Goal: Task Accomplishment & Management: Complete application form

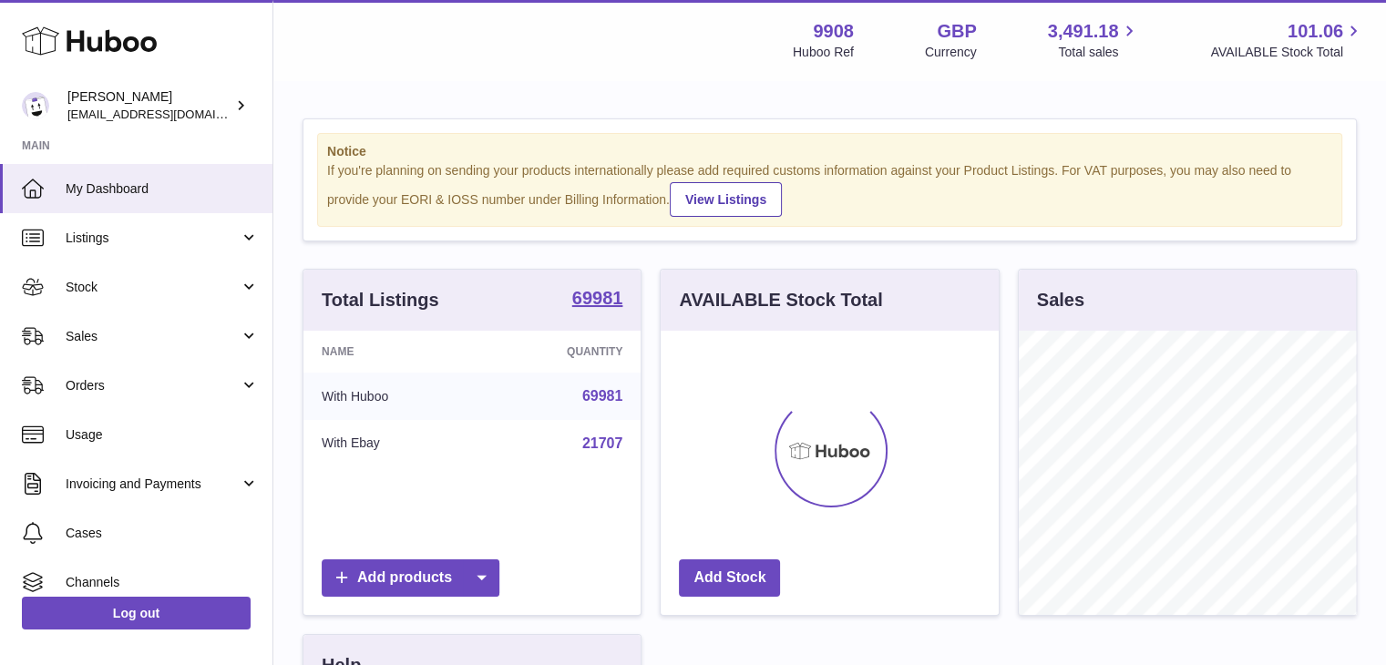
scroll to position [284, 338]
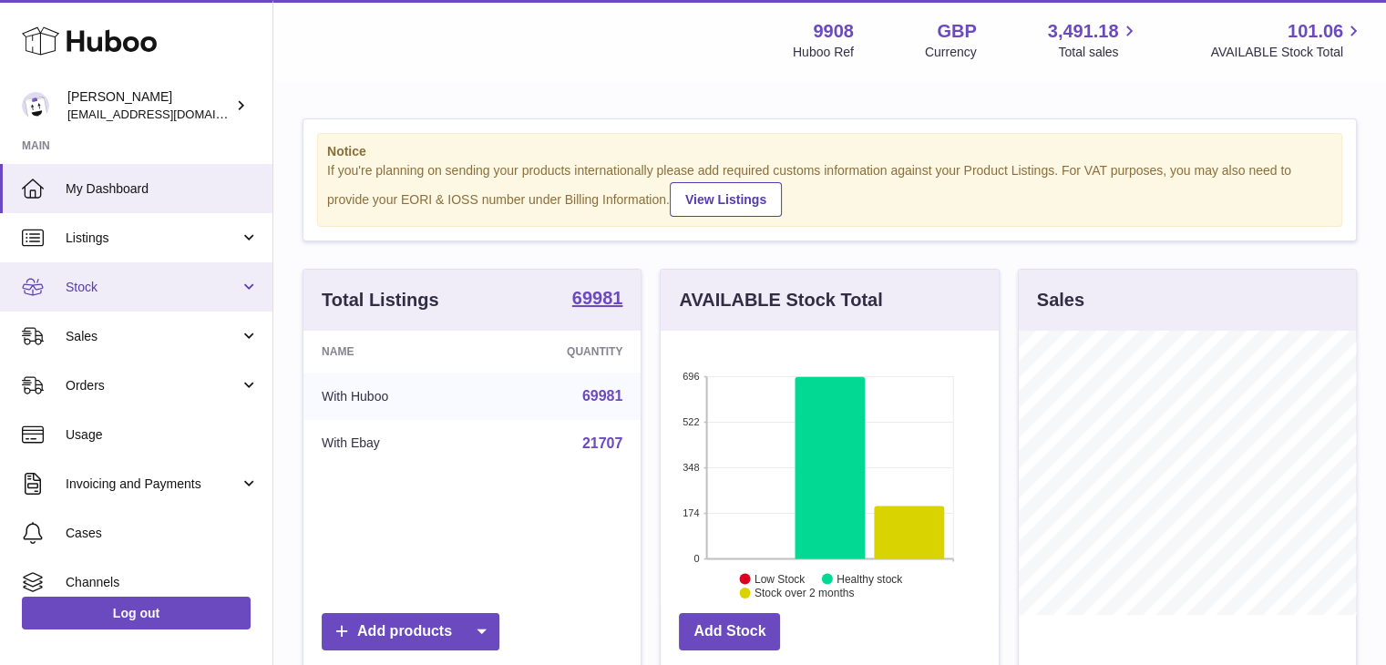
click at [124, 283] on span "Stock" at bounding box center [153, 287] width 174 height 17
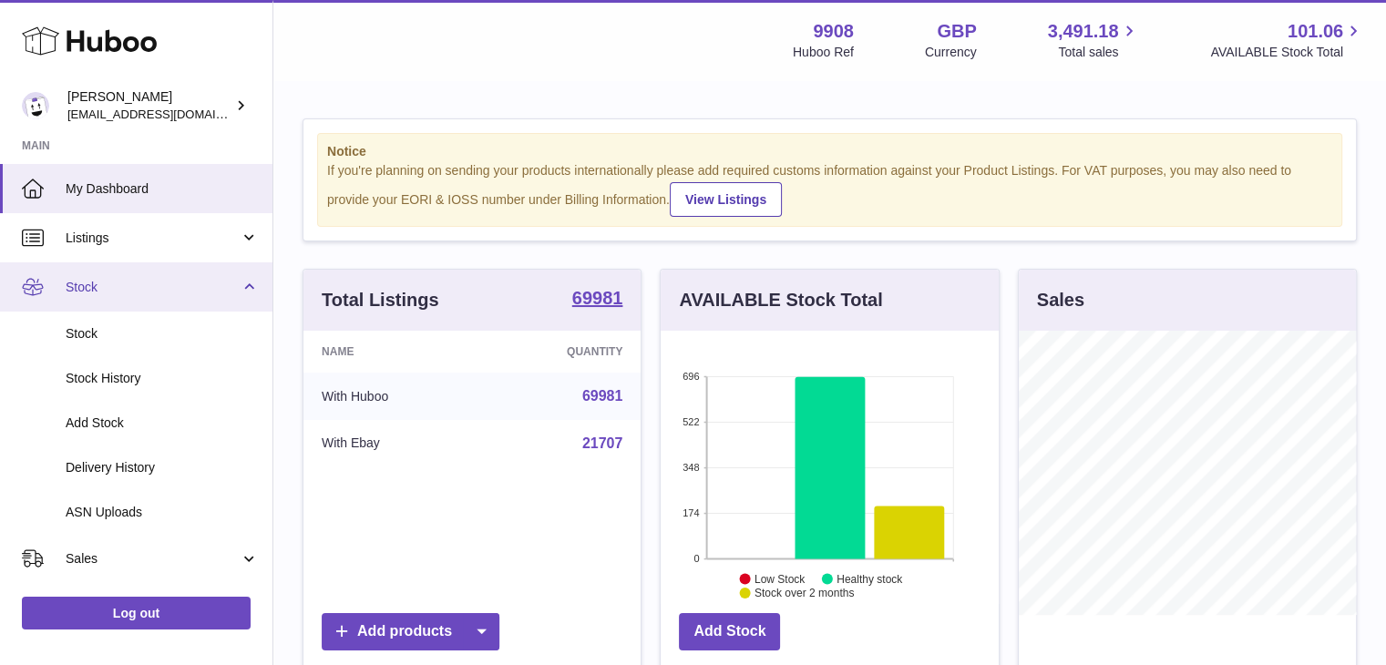
scroll to position [139, 0]
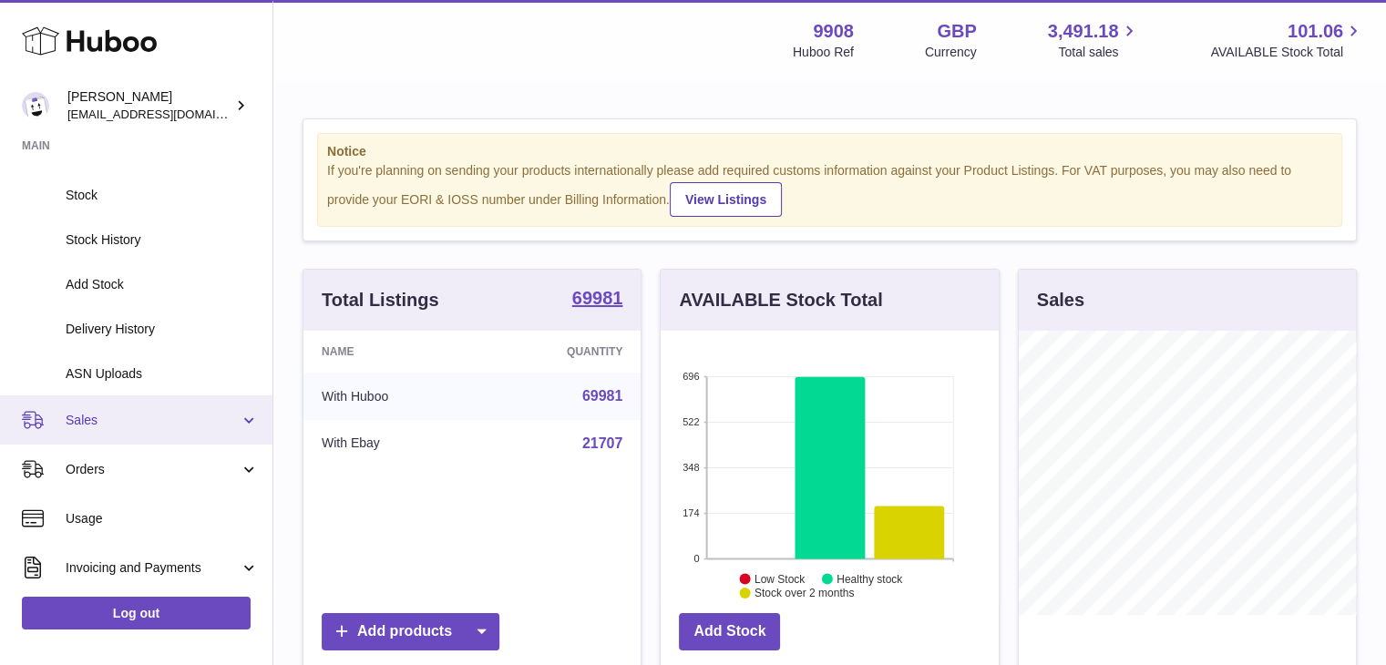
click at [98, 421] on span "Sales" at bounding box center [153, 420] width 174 height 17
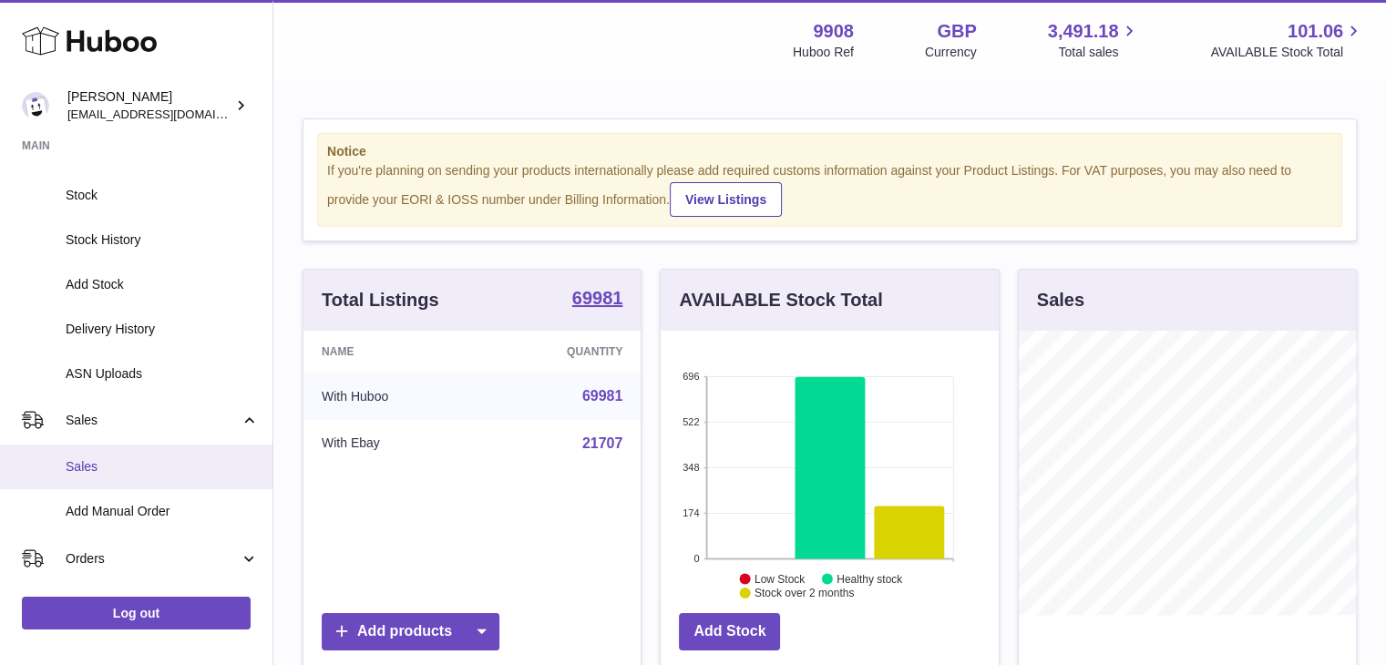
click at [98, 466] on span "Sales" at bounding box center [162, 466] width 193 height 17
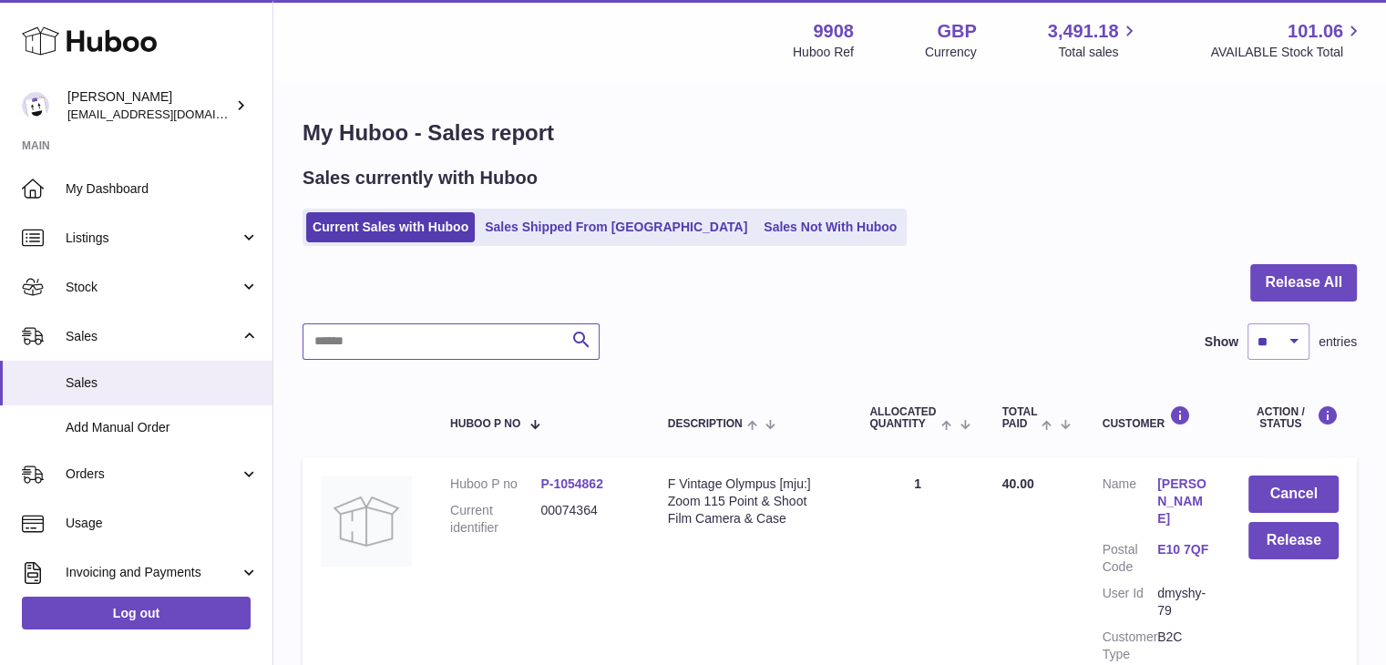
click at [367, 337] on input "text" at bounding box center [451, 342] width 297 height 36
paste input "********"
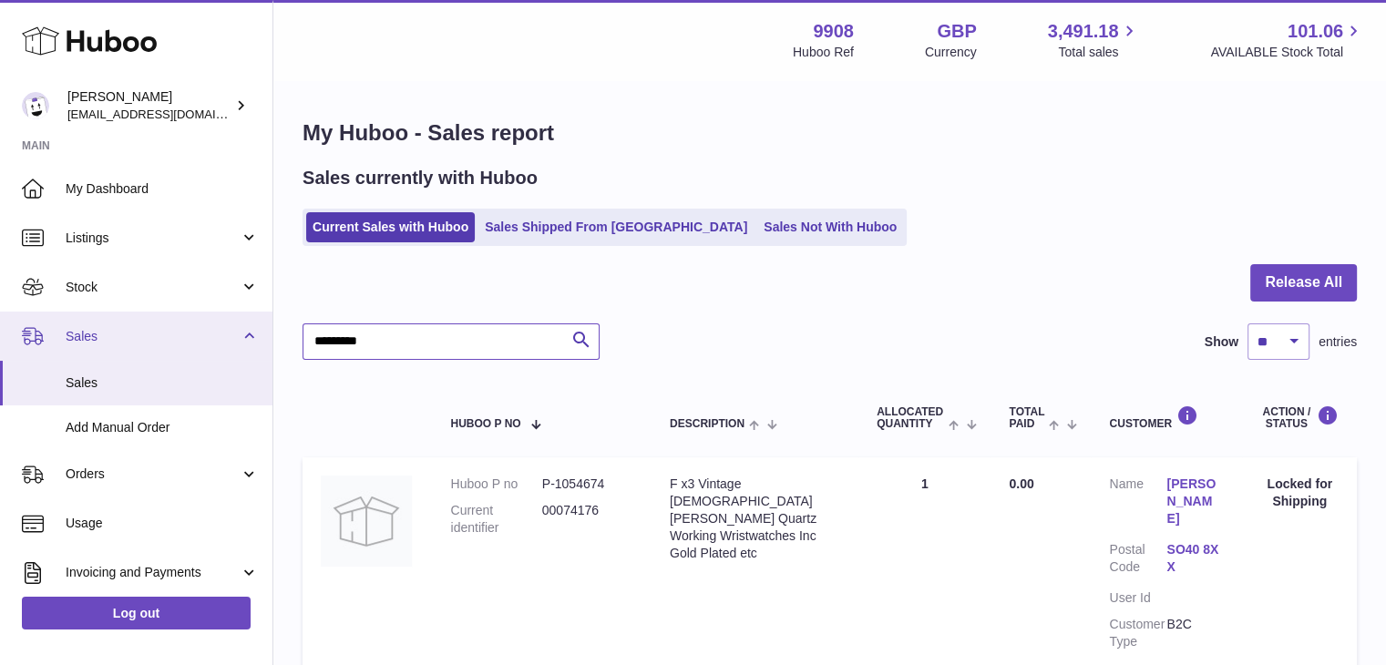
drag, startPoint x: 395, startPoint y: 338, endPoint x: 252, endPoint y: 332, distance: 142.3
click at [252, 332] on div "Huboo Ellie Baker tbcollectables@hotmail.co.uk Main My Dashboard Listings Not w…" at bounding box center [693, 415] width 1386 height 830
paste input "text"
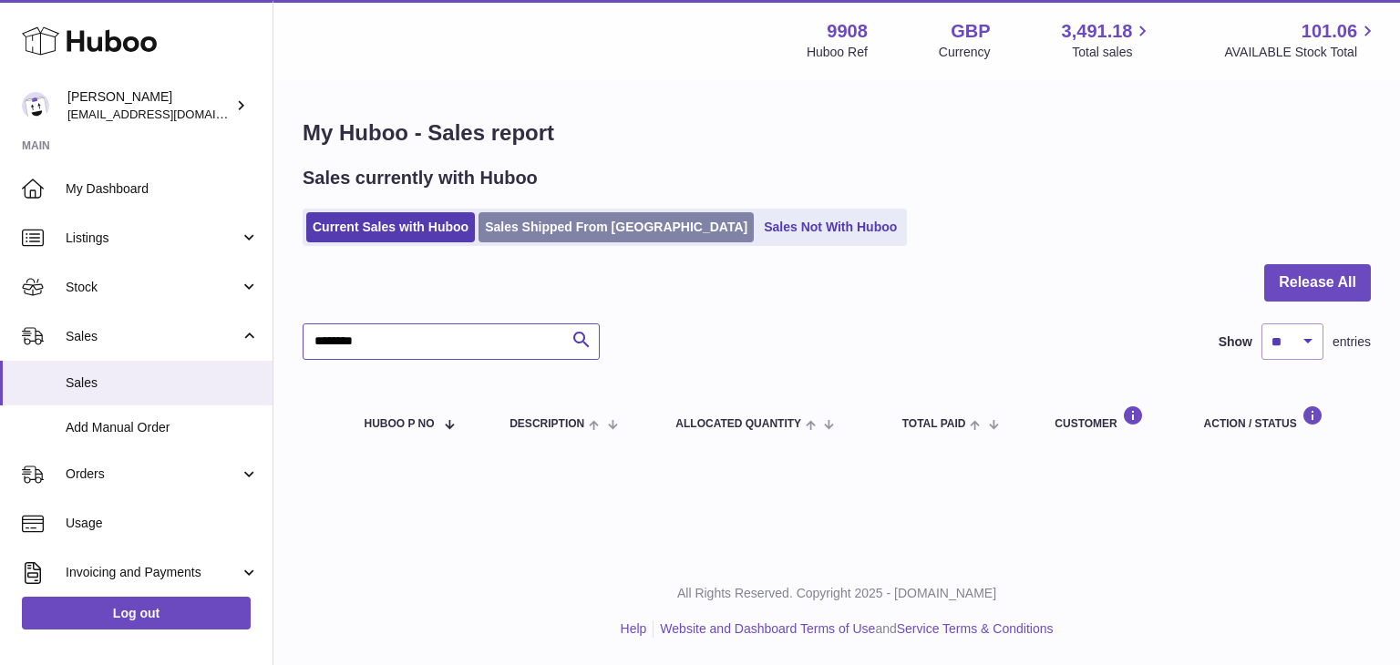
type input "********"
click at [568, 232] on link "Sales Shipped From Huboo" at bounding box center [616, 227] width 275 height 30
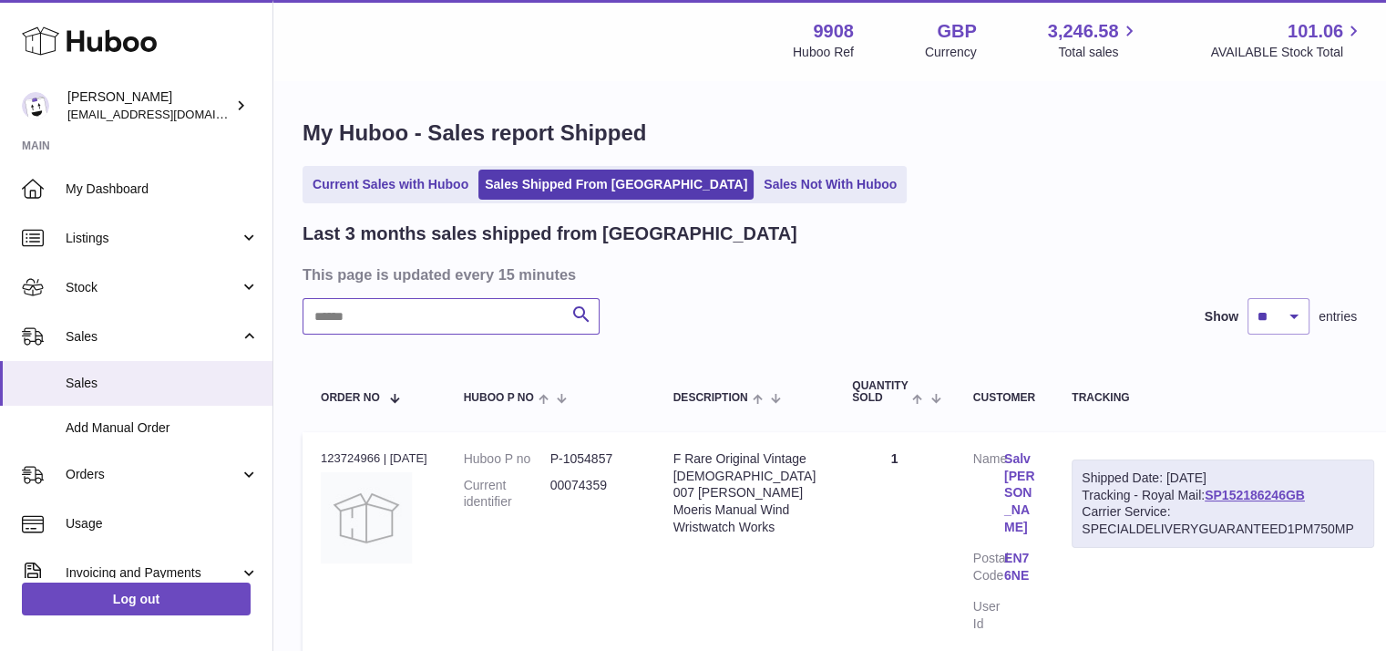
click at [444, 322] on input "text" at bounding box center [451, 316] width 297 height 36
paste input "********"
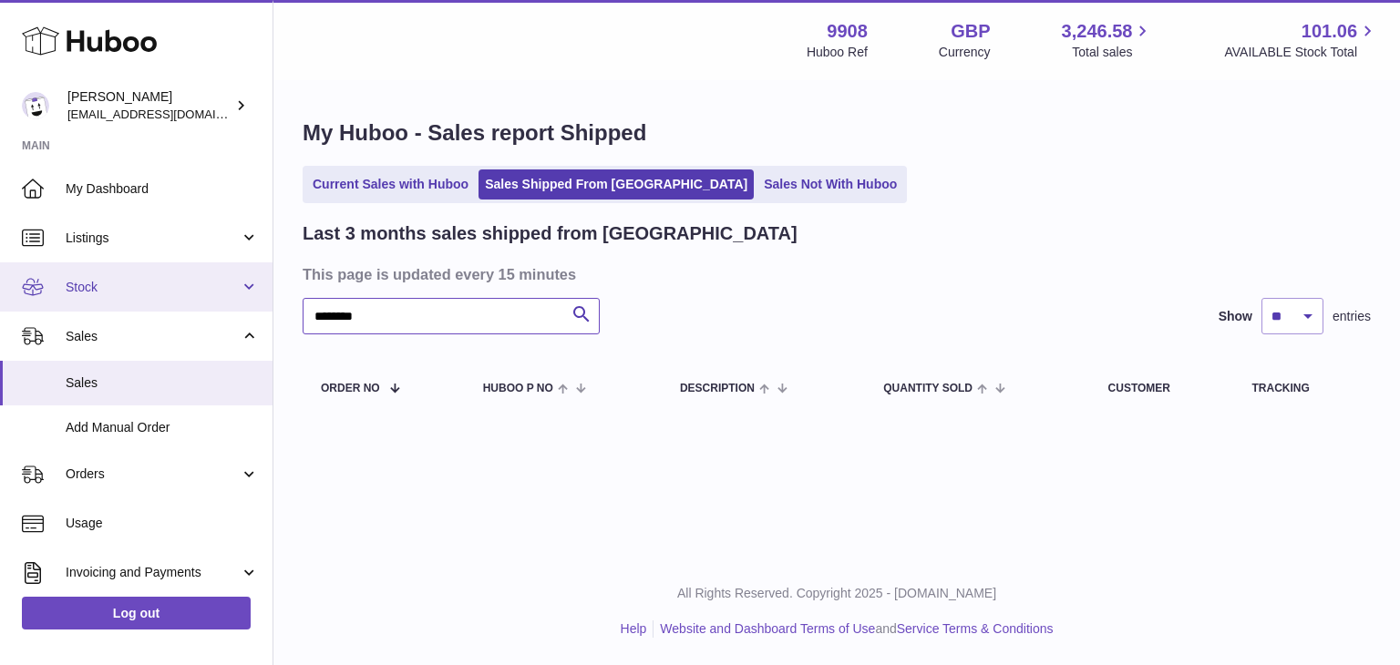
drag, startPoint x: 380, startPoint y: 324, endPoint x: 249, endPoint y: 308, distance: 132.3
click at [249, 308] on div "Huboo Ellie Baker tbcollectables@hotmail.co.uk Main My Dashboard Listings Not w…" at bounding box center [700, 332] width 1400 height 665
paste input "text"
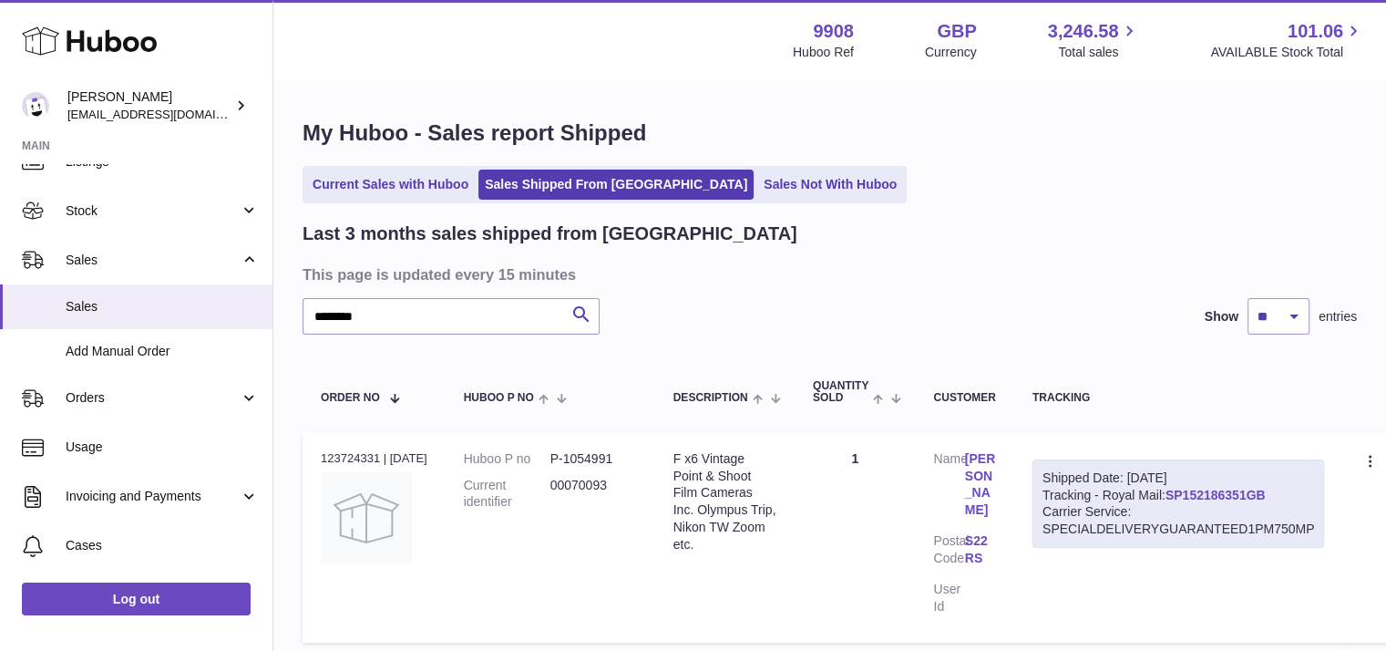
drag, startPoint x: 1295, startPoint y: 493, endPoint x: 1182, endPoint y: 495, distance: 113.0
click at [1182, 495] on div "Shipped Date: 30th Aug 2025 Tracking - Royal Mail: SP152186351GB Carrier Servic…" at bounding box center [1179, 503] width 293 height 89
copy link "SP152186351GB"
drag, startPoint x: 396, startPoint y: 317, endPoint x: 262, endPoint y: 308, distance: 135.2
click at [262, 308] on div "Huboo Ellie Baker tbcollectables@hotmail.co.uk Main My Dashboard Listings Not w…" at bounding box center [693, 398] width 1386 height 796
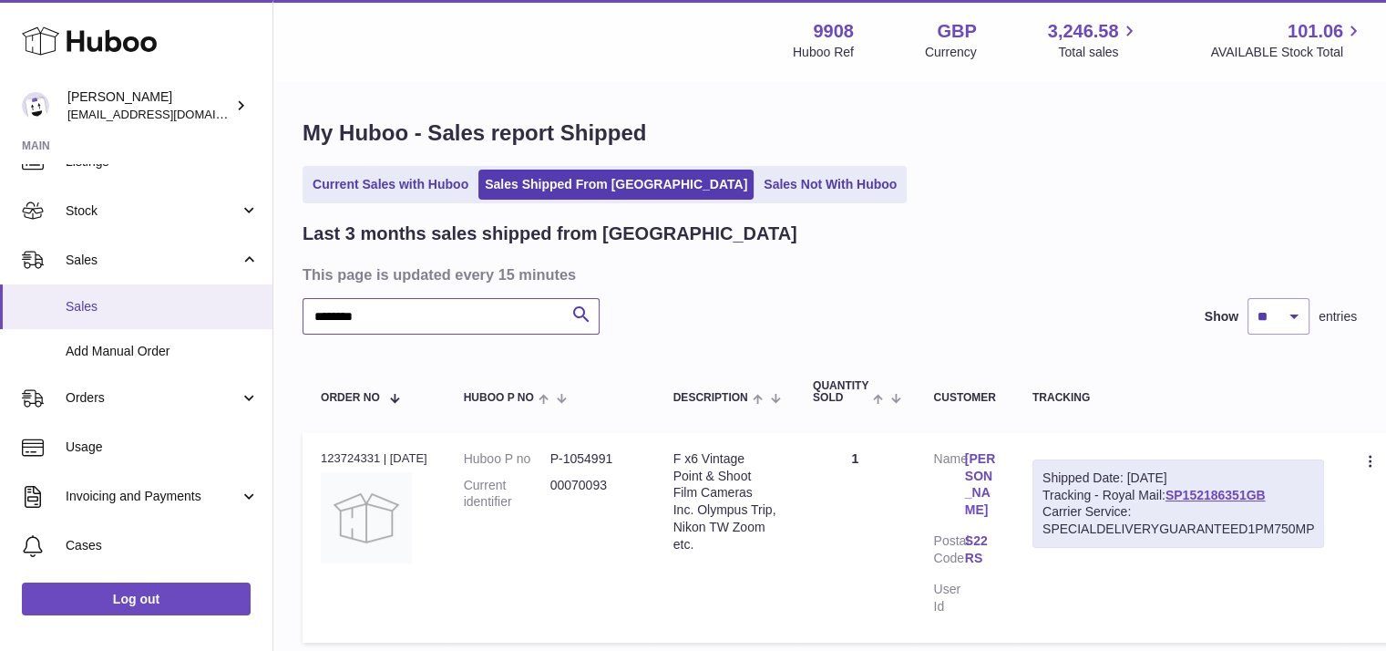
paste input "text"
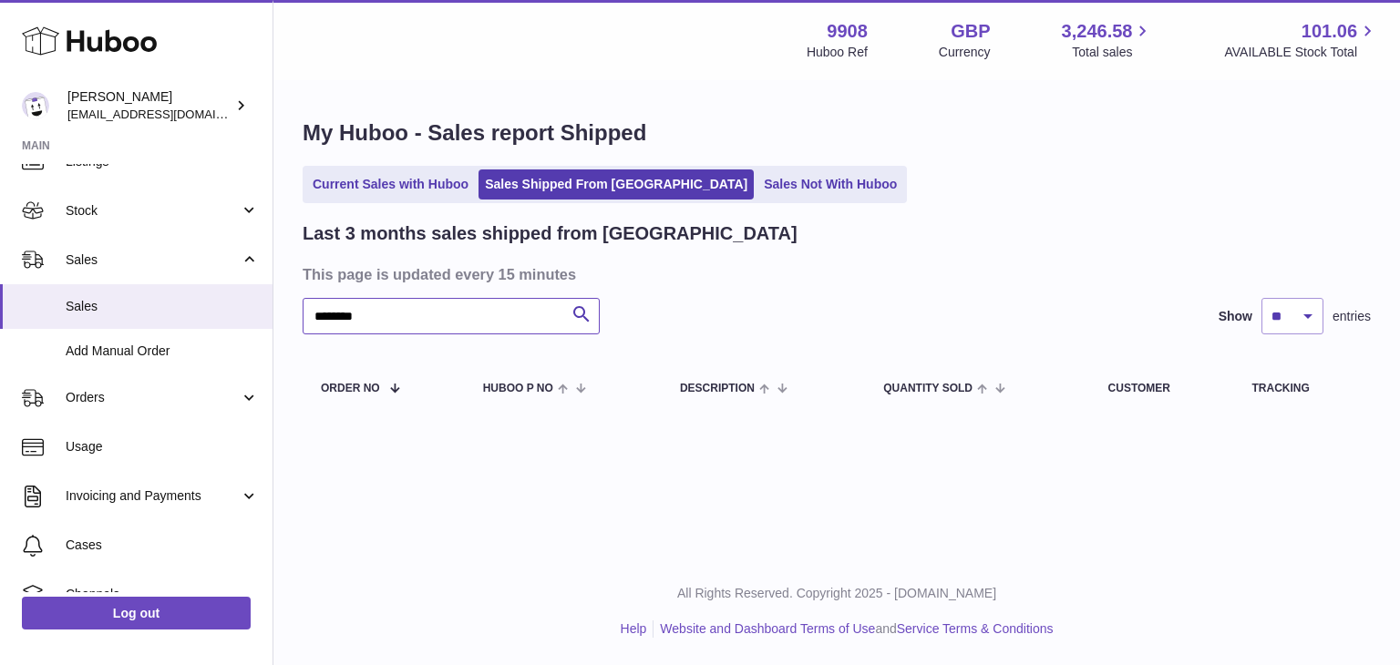
drag, startPoint x: 383, startPoint y: 312, endPoint x: 277, endPoint y: 318, distance: 105.9
click at [277, 318] on div "My Huboo - Sales report Shipped Current Sales with Huboo Sales Shipped From Hub…" at bounding box center [836, 270] width 1127 height 376
paste input "text"
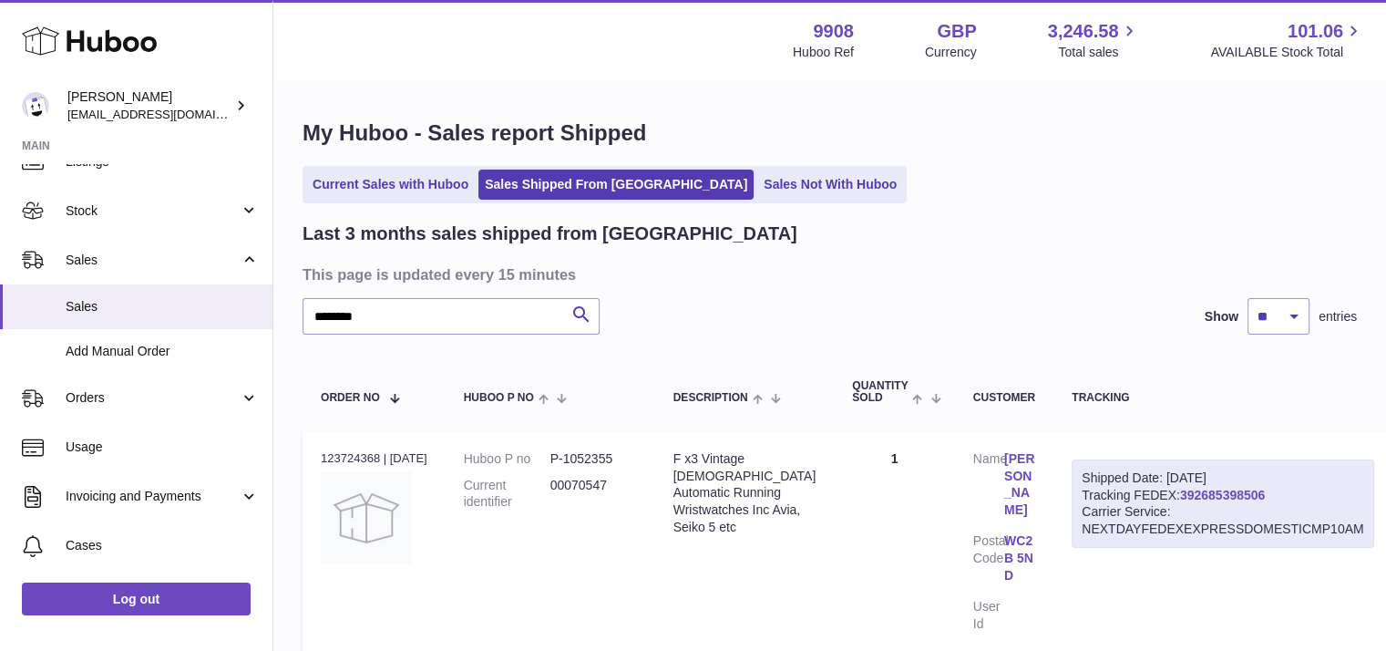
drag, startPoint x: 1250, startPoint y: 489, endPoint x: 1158, endPoint y: 491, distance: 91.2
click at [1158, 491] on div "Shipped Date: 30th Aug 2025 Tracking FEDEX: 392685398506 Carrier Service: NEXTD…" at bounding box center [1223, 503] width 302 height 89
copy link "92685398506"
drag, startPoint x: 376, startPoint y: 317, endPoint x: 264, endPoint y: 311, distance: 112.3
click at [264, 311] on div "Huboo Ellie Baker tbcollectables@hotmail.co.uk Main My Dashboard Listings Not w…" at bounding box center [693, 406] width 1386 height 812
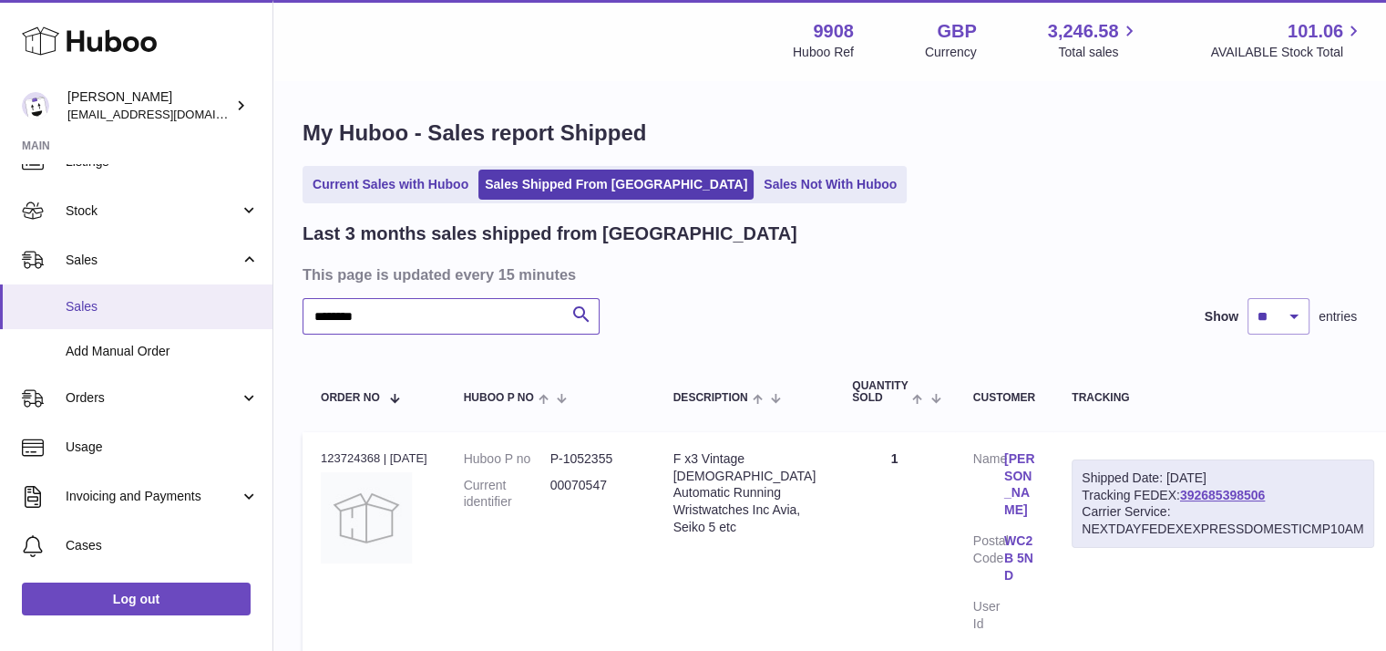
paste input "text"
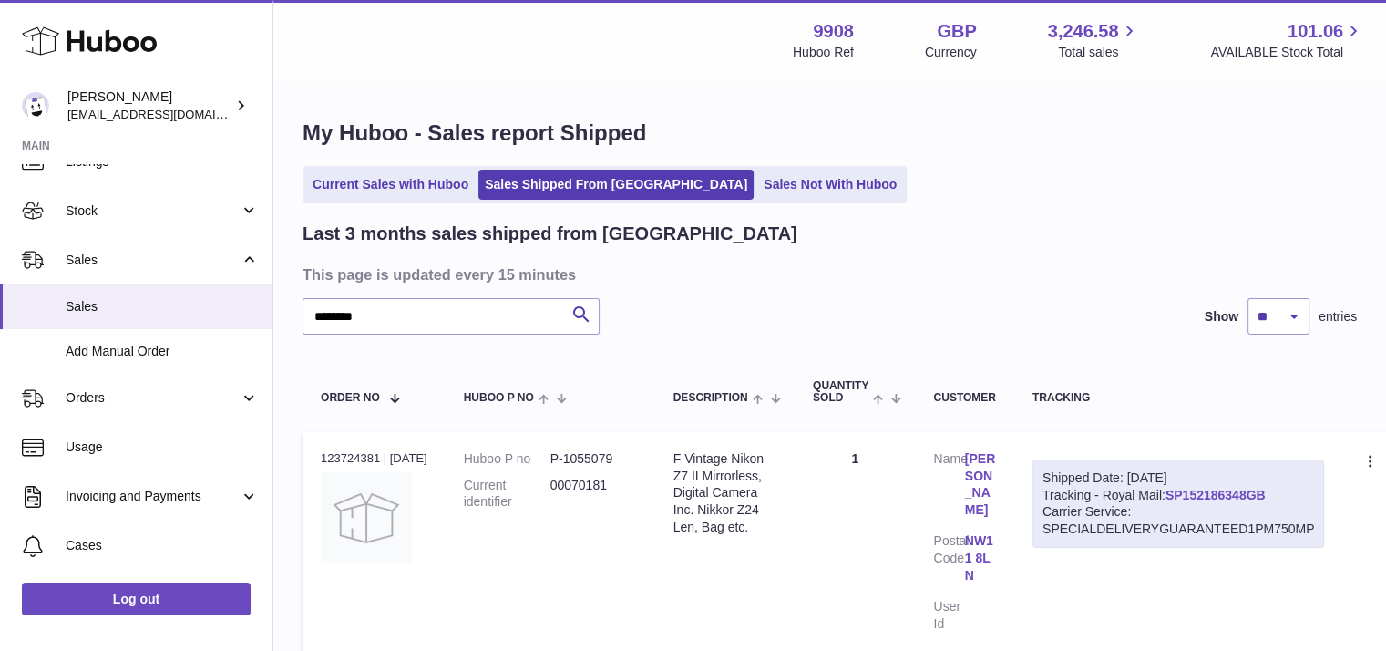
drag, startPoint x: 1283, startPoint y: 489, endPoint x: 1183, endPoint y: 489, distance: 100.3
click at [1183, 489] on div "Shipped Date: 30th Aug 2025 Tracking - Royal Mail: SP152186348GB Carrier Servic…" at bounding box center [1179, 503] width 293 height 89
copy link "SP152186348GB"
drag, startPoint x: 382, startPoint y: 324, endPoint x: 285, endPoint y: 308, distance: 98.0
click at [285, 308] on div "My Huboo - Sales report Shipped Current Sales with Huboo Sales Shipped From Hub…" at bounding box center [829, 393] width 1113 height 623
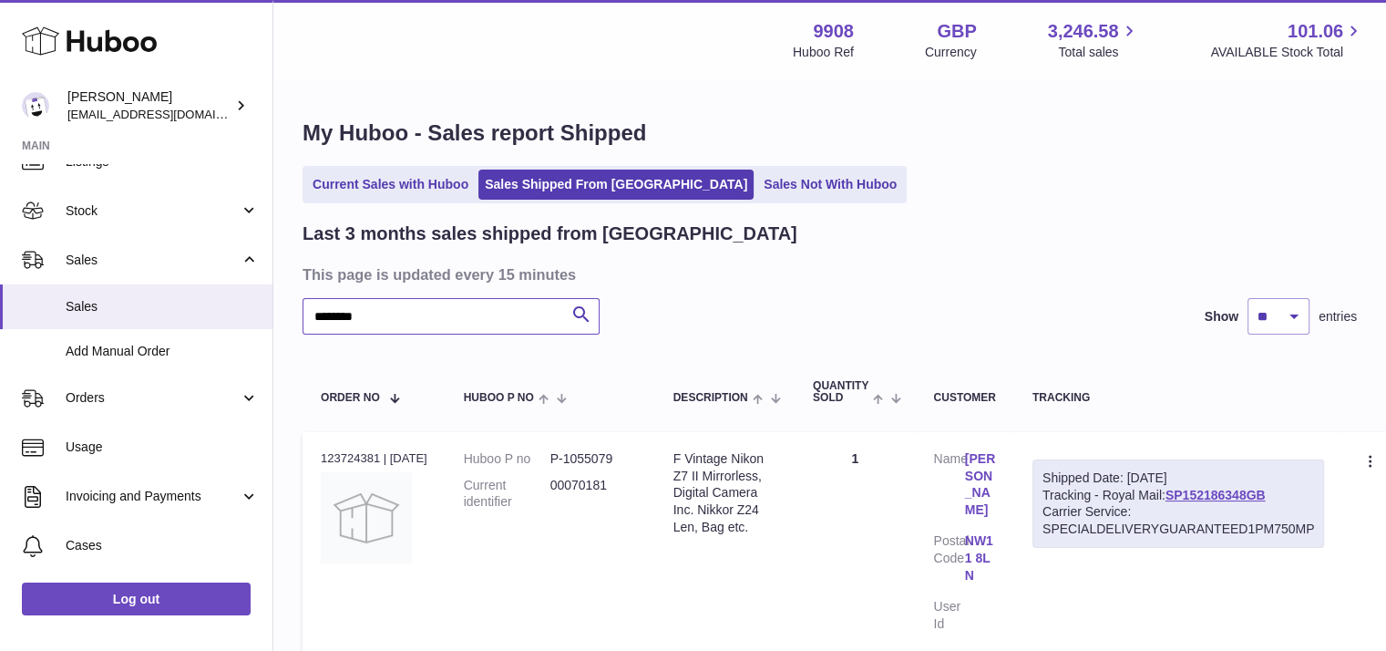
paste input "text"
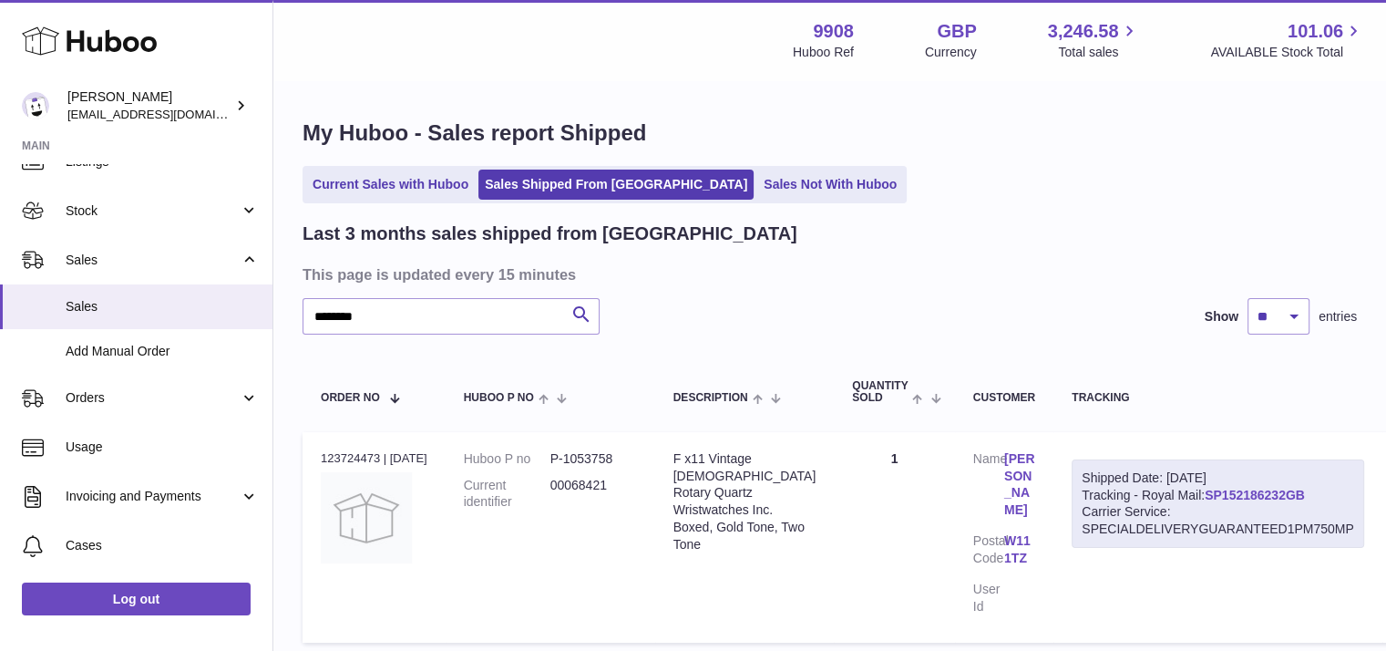
drag, startPoint x: 1295, startPoint y: 491, endPoint x: 1179, endPoint y: 496, distance: 115.8
click at [1179, 496] on div "Shipped Date: 29th Aug 2025 Tracking - Royal Mail: SP152186232GB Carrier Servic…" at bounding box center [1218, 503] width 293 height 89
copy link "SP152186232GB"
drag, startPoint x: 434, startPoint y: 319, endPoint x: 244, endPoint y: 311, distance: 189.8
click at [244, 311] on div "Huboo Ellie Baker tbcollectables@hotmail.co.uk Main My Dashboard Listings Not w…" at bounding box center [693, 398] width 1386 height 796
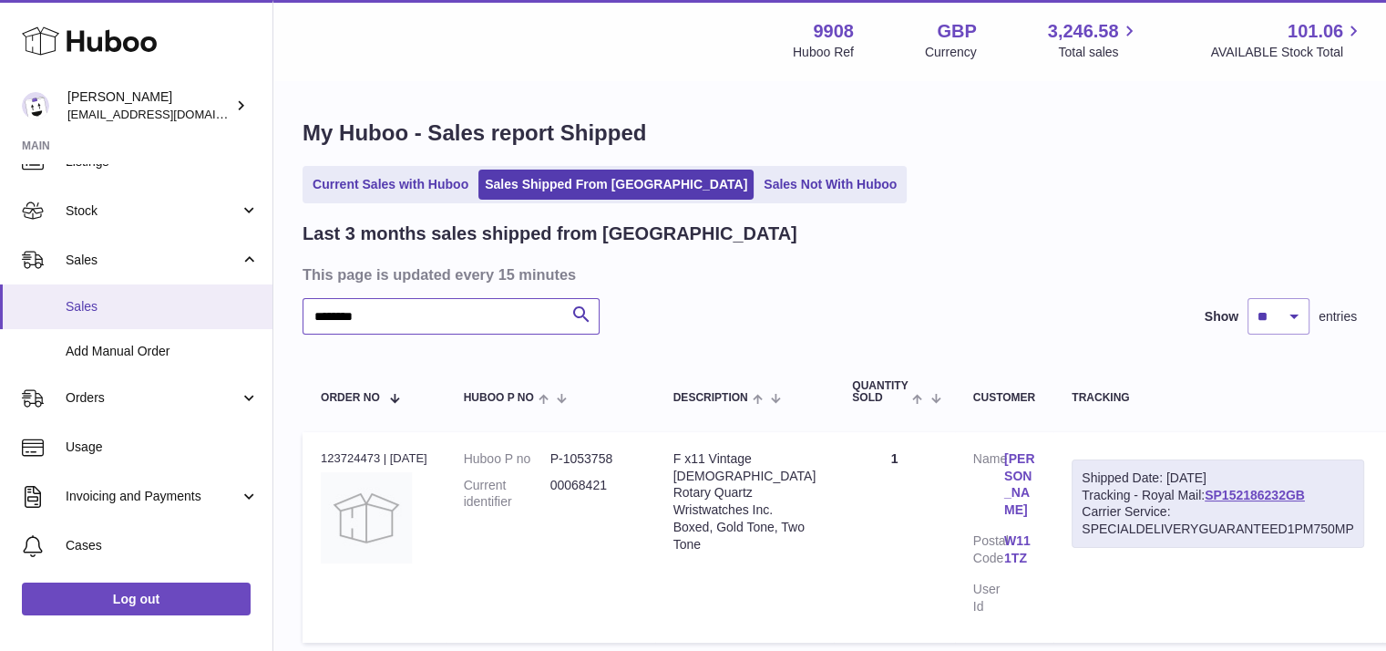
paste input "text"
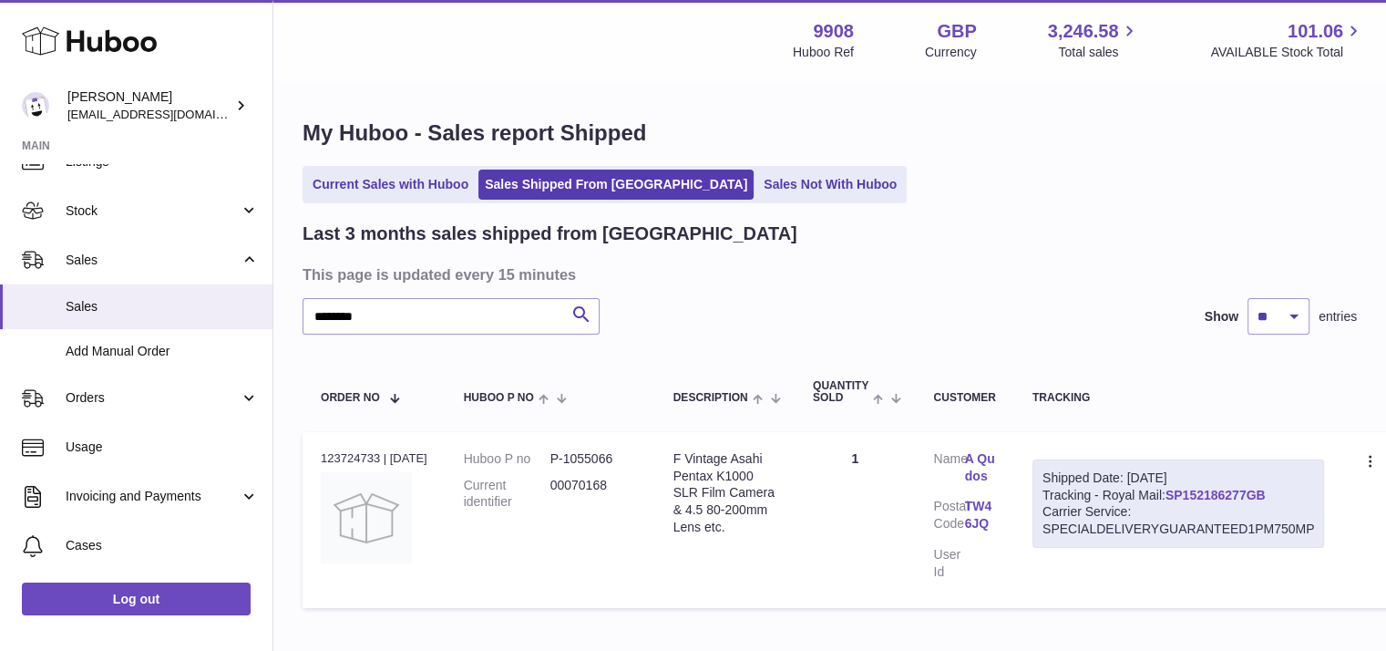
drag, startPoint x: 1288, startPoint y: 491, endPoint x: 1182, endPoint y: 492, distance: 105.7
click at [1182, 492] on div "Shipped Date: 29th Aug 2025 Tracking - Royal Mail: SP152186277GB Carrier Servic…" at bounding box center [1179, 503] width 293 height 89
copy link "SP152186277GB"
drag, startPoint x: 396, startPoint y: 314, endPoint x: 285, endPoint y: 314, distance: 110.3
click at [285, 314] on div "My Huboo - Sales report Shipped Current Sales with Huboo Sales Shipped From Hub…" at bounding box center [829, 367] width 1113 height 571
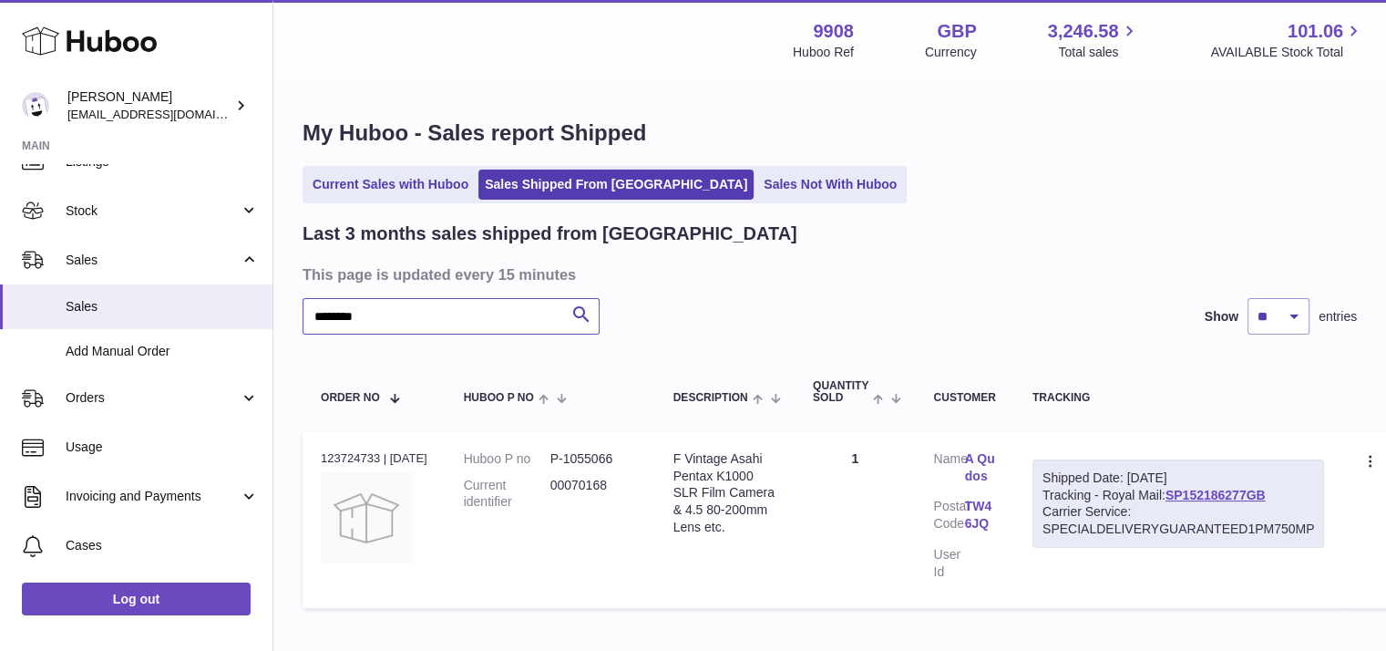
paste input "text"
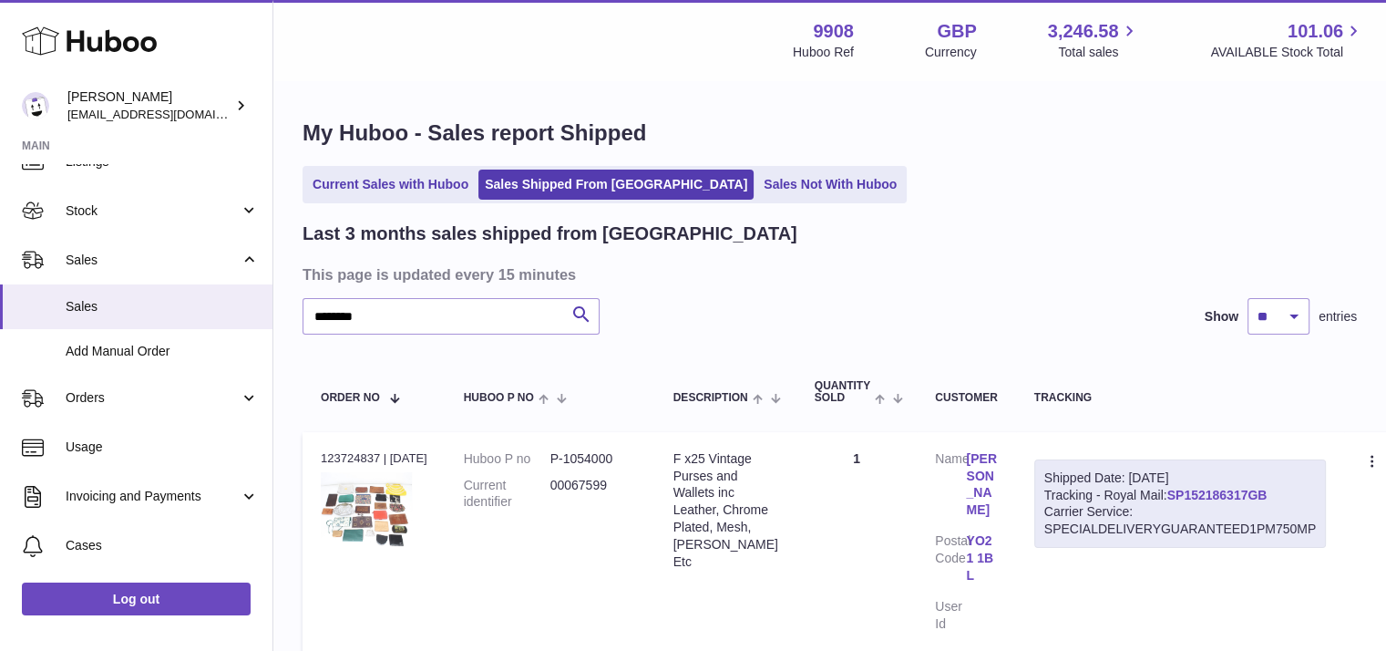
drag, startPoint x: 1294, startPoint y: 498, endPoint x: 1183, endPoint y: 494, distance: 111.3
click at [1183, 494] on div "Shipped Date: 29th Aug 2025 Tracking - Royal Mail: SP152186317GB Carrier Servic…" at bounding box center [1181, 503] width 293 height 89
copy link "SP152186317GB"
drag, startPoint x: 387, startPoint y: 318, endPoint x: 235, endPoint y: 314, distance: 152.3
click at [235, 314] on div "Huboo Ellie Baker tbcollectables@hotmail.co.uk Main My Dashboard Listings Not w…" at bounding box center [693, 406] width 1386 height 812
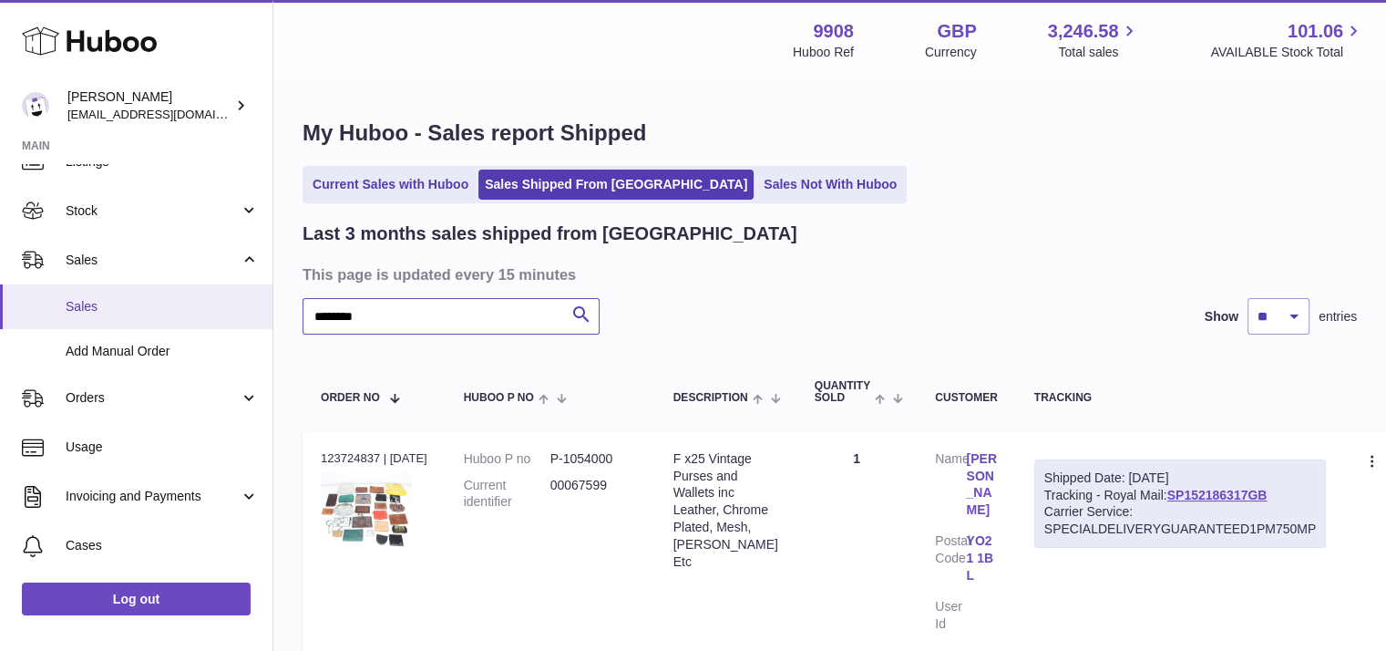
paste input "text"
drag, startPoint x: 1288, startPoint y: 491, endPoint x: 1182, endPoint y: 489, distance: 105.7
click at [1182, 489] on div "Shipped Date: 29th Aug 2025 Tracking - Royal Mail: SP152186229GB Carrier Servic…" at bounding box center [1179, 503] width 293 height 89
copy link "SP152186229GB"
drag, startPoint x: 401, startPoint y: 311, endPoint x: 211, endPoint y: 300, distance: 189.9
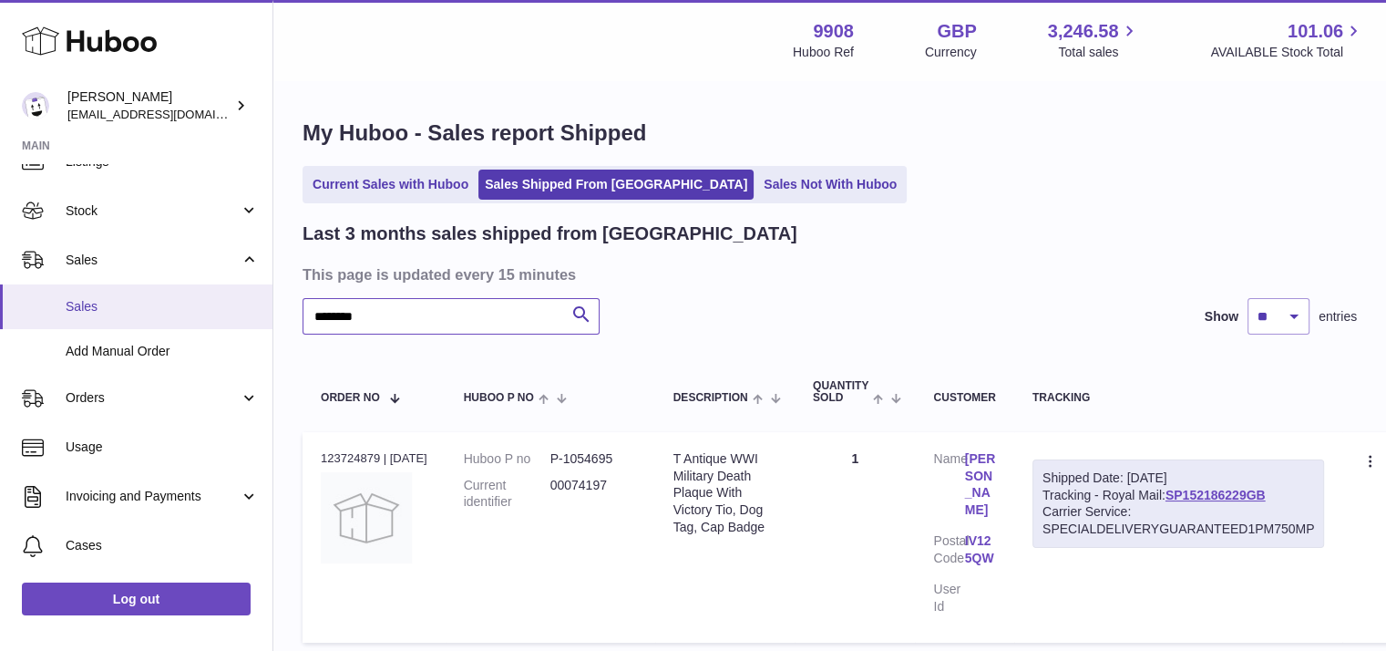
click at [211, 300] on div "Huboo Ellie Baker tbcollectables@hotmail.co.uk Main My Dashboard Listings Not w…" at bounding box center [693, 398] width 1386 height 796
paste input "text"
drag, startPoint x: 1293, startPoint y: 492, endPoint x: 1179, endPoint y: 493, distance: 113.9
click at [1179, 493] on div "Shipped Date: 29th Aug 2025 Tracking - Royal Mail: SP152186263GB Carrier Servic…" at bounding box center [1179, 503] width 293 height 89
copy link "SP152186263GB"
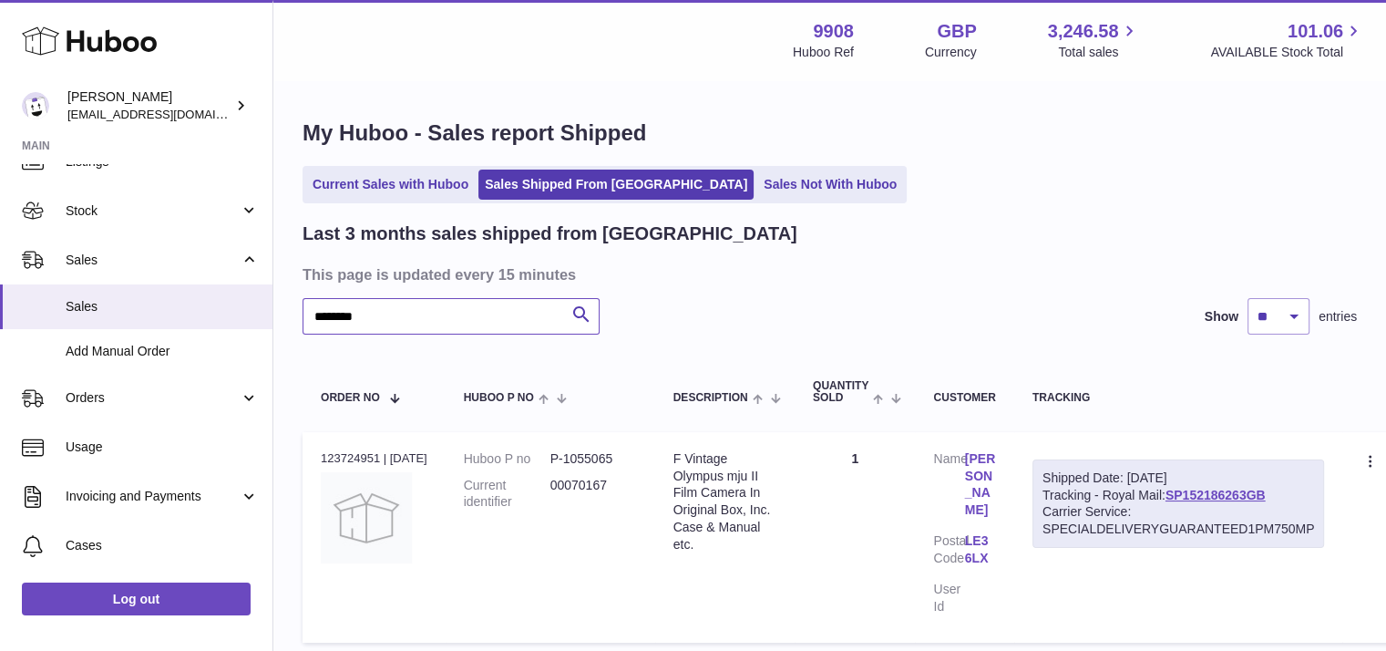
drag, startPoint x: 435, startPoint y: 329, endPoint x: 296, endPoint y: 304, distance: 140.9
click at [296, 304] on div "My Huboo - Sales report Shipped Current Sales with Huboo Sales Shipped From Hub…" at bounding box center [829, 385] width 1113 height 606
paste input "text"
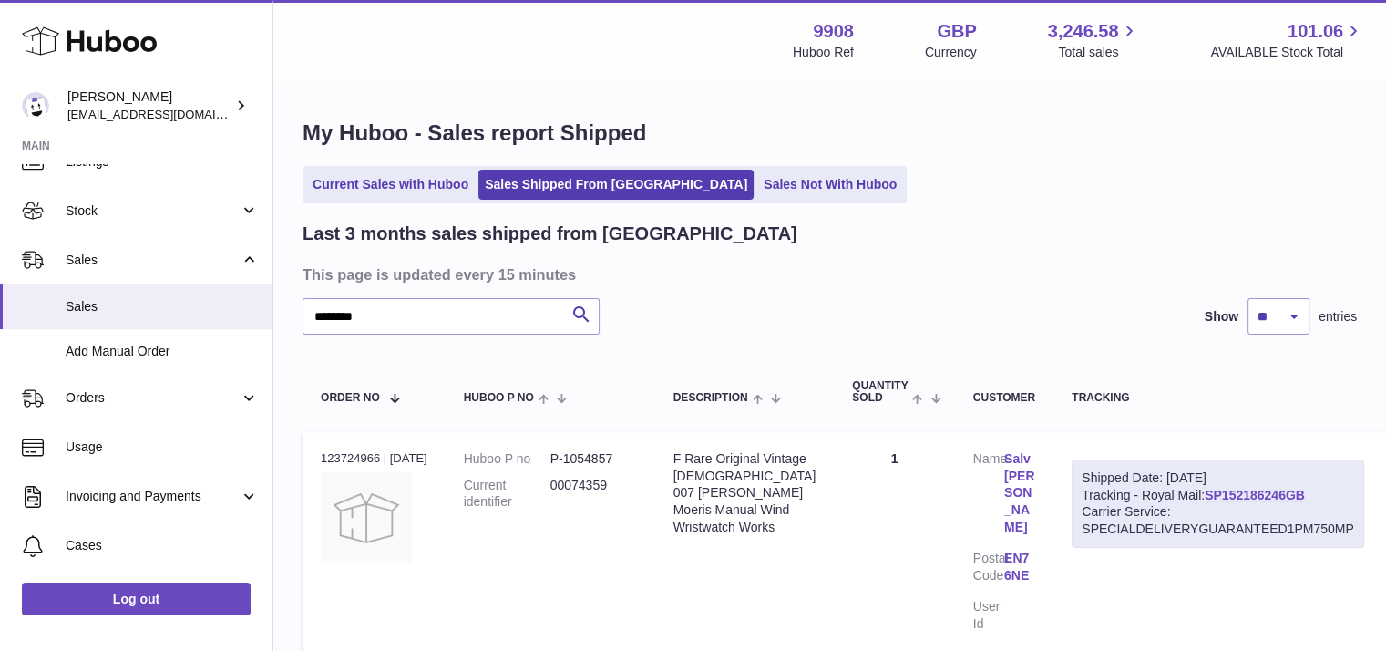
drag, startPoint x: 1296, startPoint y: 492, endPoint x: 1179, endPoint y: 489, distance: 117.6
click at [1179, 489] on div "Shipped Date: 29th Aug 2025 Tracking - Royal Mail: SP152186246GB Carrier Servic…" at bounding box center [1218, 503] width 293 height 89
copy link "SP152186246GB"
drag, startPoint x: 388, startPoint y: 323, endPoint x: 244, endPoint y: 299, distance: 145.9
click at [244, 299] on div "Huboo Ellie Baker tbcollectables@hotmail.co.uk Main My Dashboard Listings Not w…" at bounding box center [693, 406] width 1386 height 812
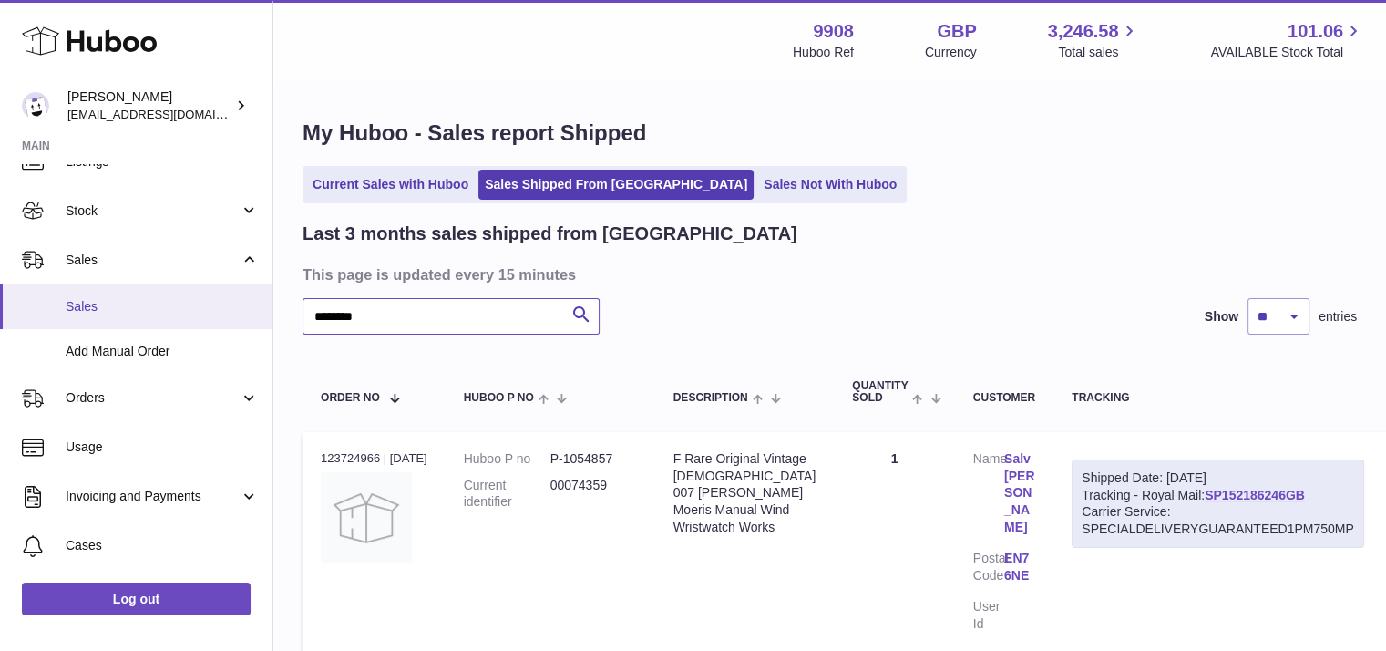
paste input "text"
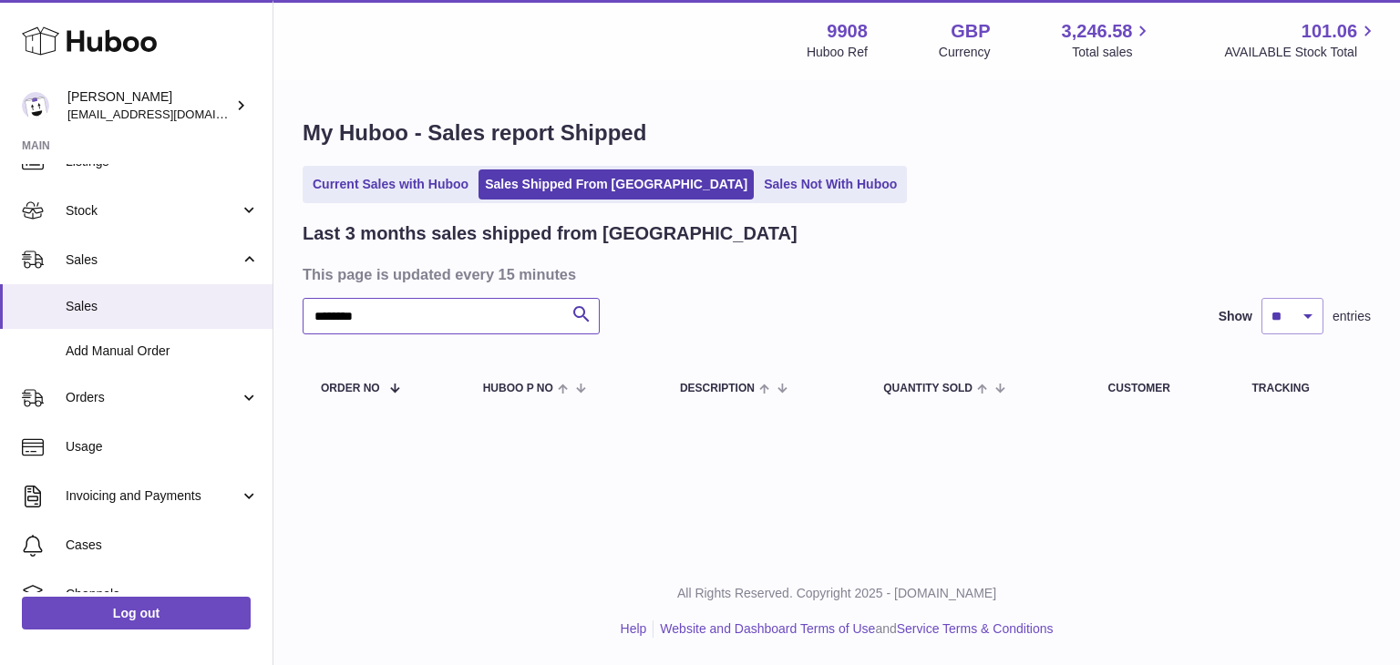
drag, startPoint x: 376, startPoint y: 316, endPoint x: 281, endPoint y: 314, distance: 94.8
click at [281, 314] on div "My Huboo - Sales report Shipped Current Sales with Huboo Sales Shipped From Hub…" at bounding box center [836, 270] width 1127 height 376
paste input "text"
drag, startPoint x: 394, startPoint y: 318, endPoint x: 219, endPoint y: 296, distance: 176.4
click at [219, 296] on div "Huboo Ellie Baker tbcollectables@hotmail.co.uk Main My Dashboard Listings Not w…" at bounding box center [700, 332] width 1400 height 665
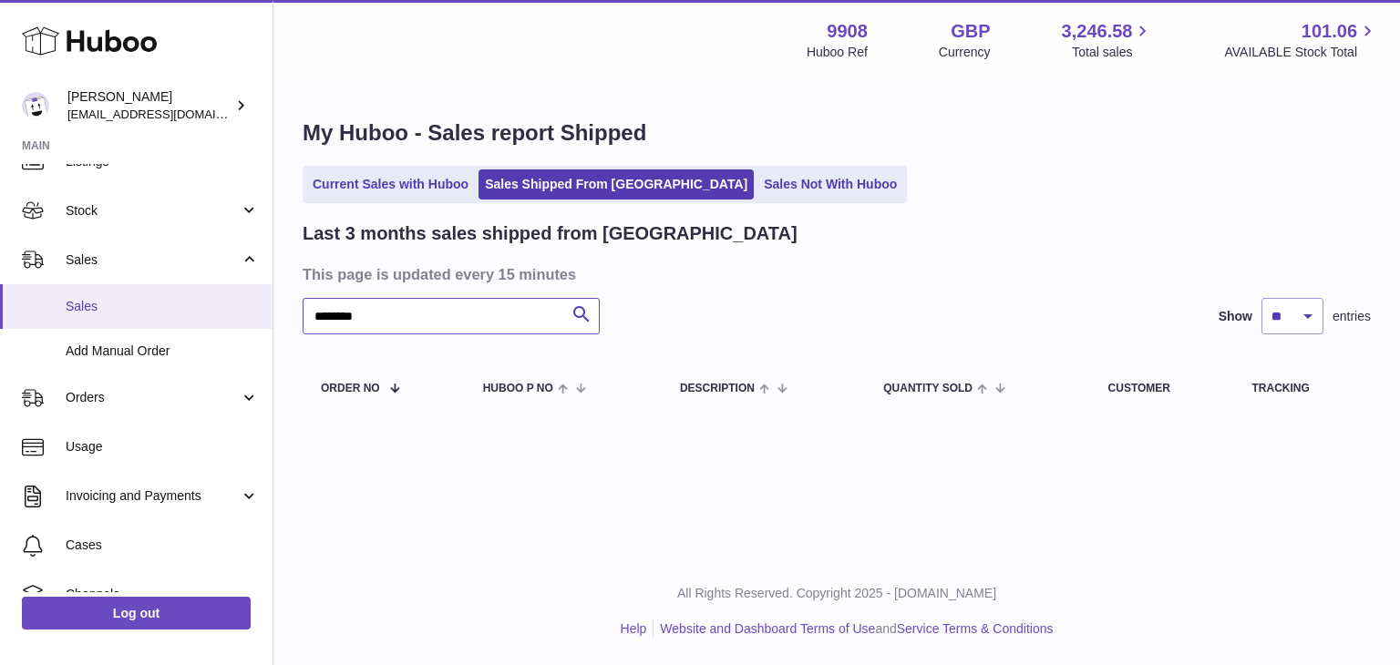
paste input "text"
type input "********"
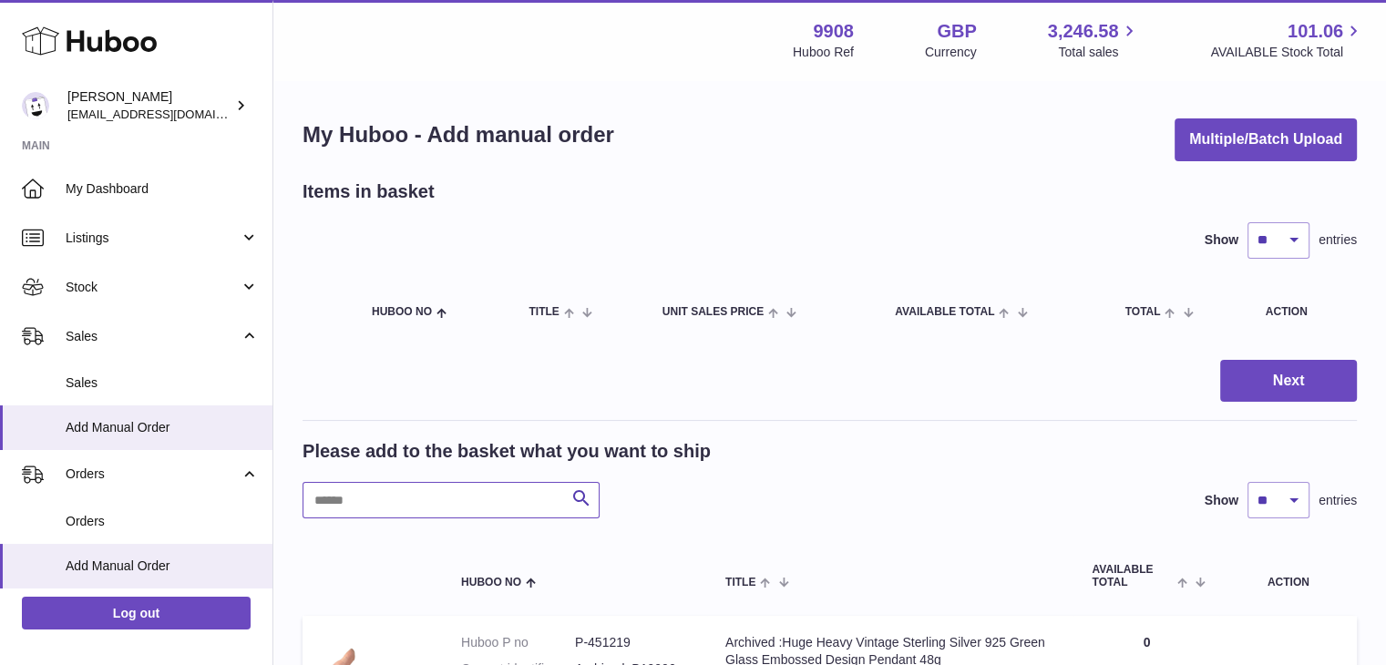
click at [491, 490] on input "text" at bounding box center [451, 500] width 297 height 36
paste input "********"
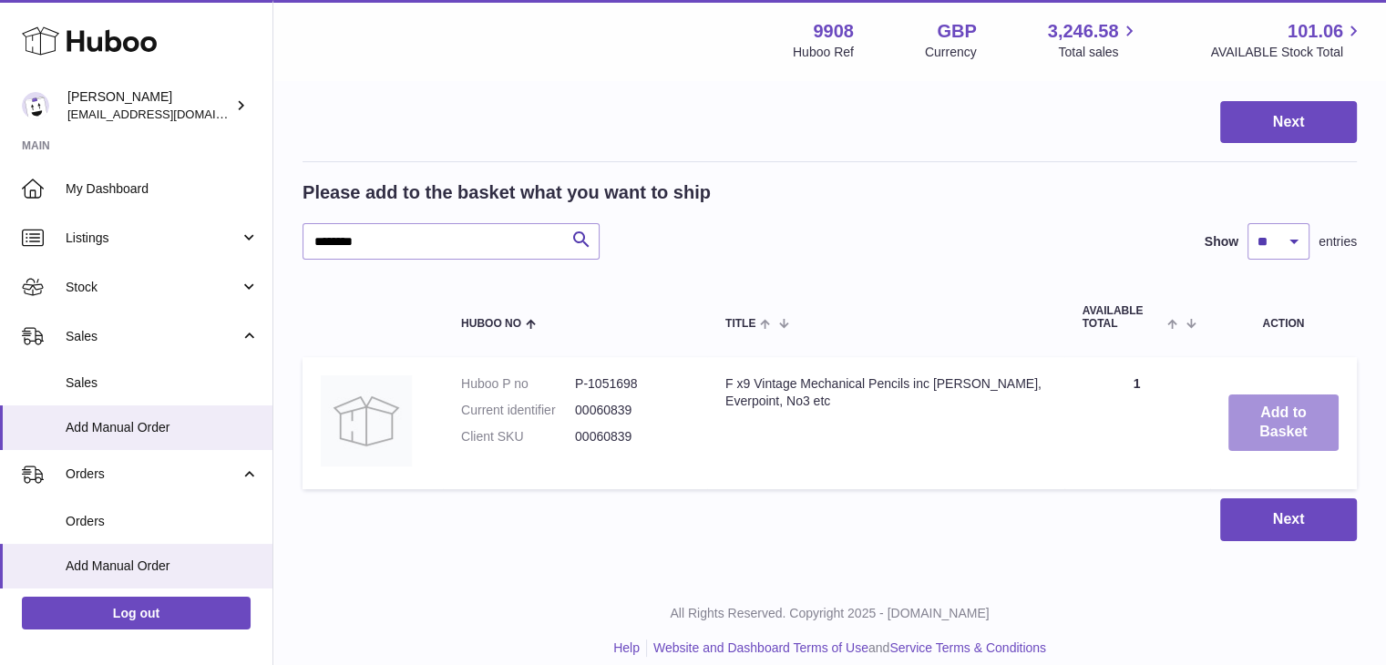
click at [1295, 427] on button "Add to Basket" at bounding box center [1284, 423] width 110 height 57
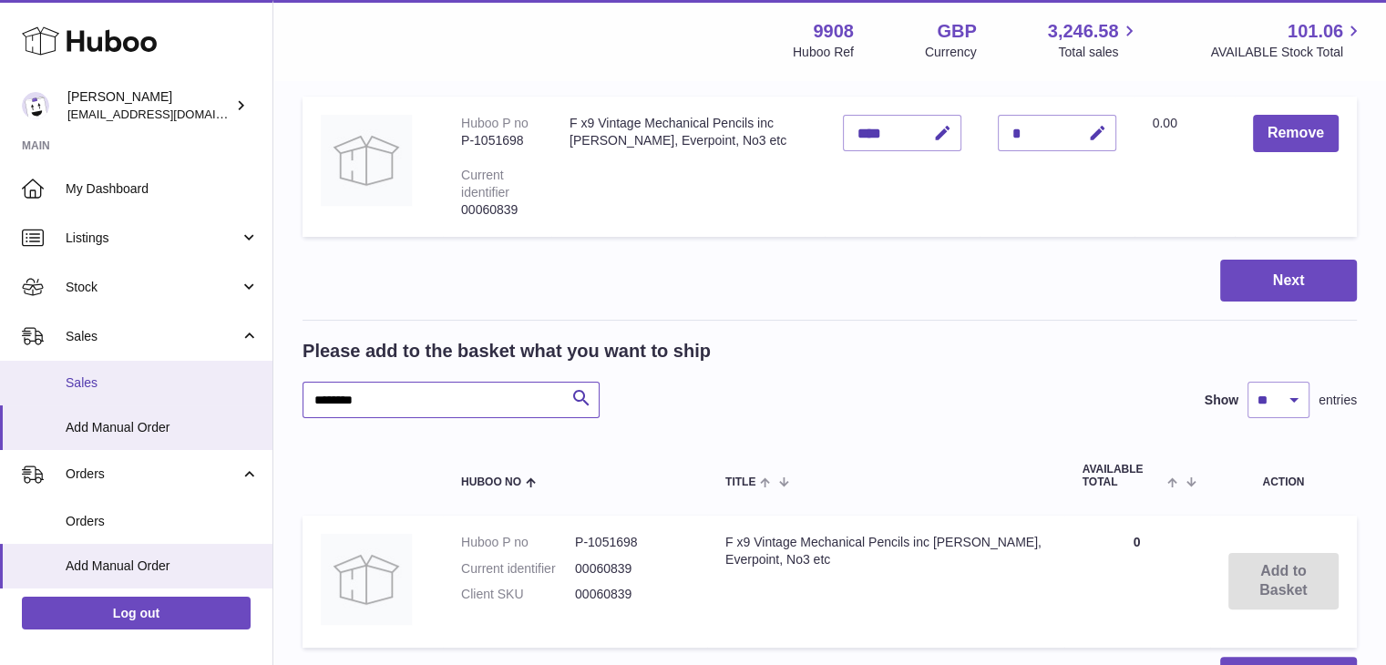
drag, startPoint x: 365, startPoint y: 402, endPoint x: 220, endPoint y: 395, distance: 145.1
click at [220, 395] on div "Huboo [PERSON_NAME] [EMAIL_ADDRESS][DOMAIN_NAME] Main My Dashboard Listings Not…" at bounding box center [693, 292] width 1386 height 1102
paste input "text"
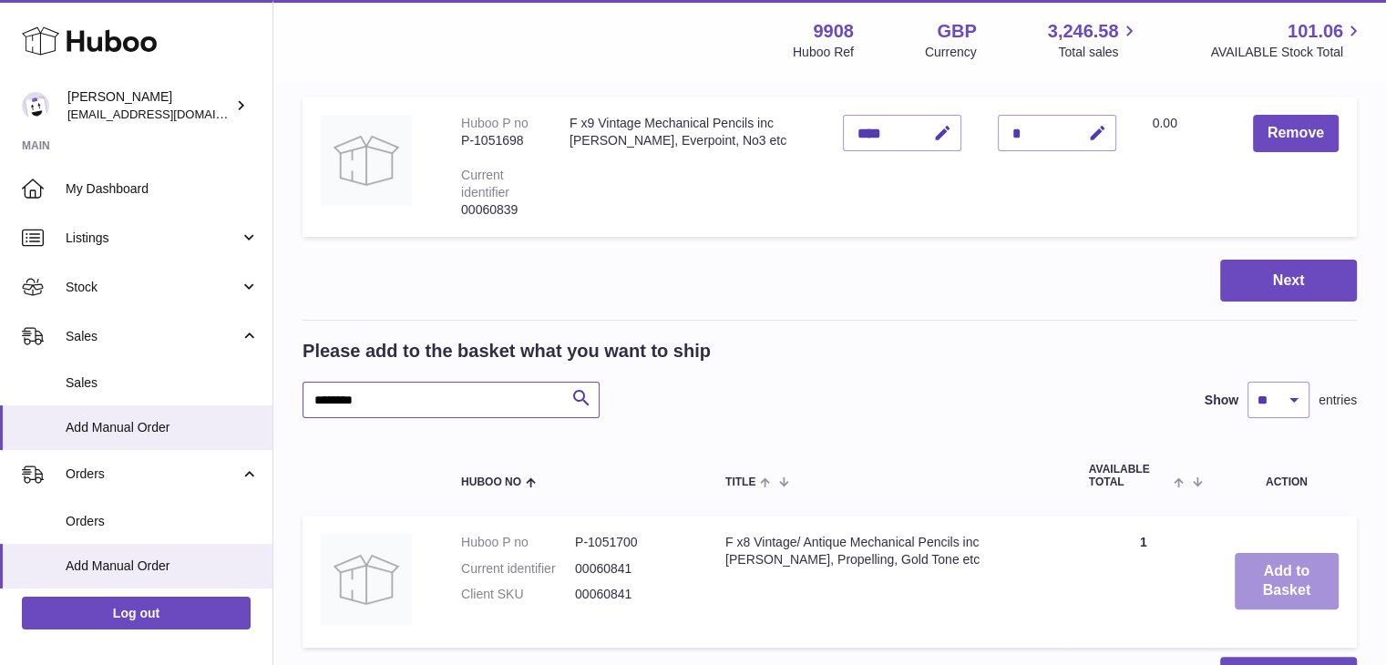
type input "********"
click at [1272, 571] on button "Add to Basket" at bounding box center [1287, 581] width 104 height 57
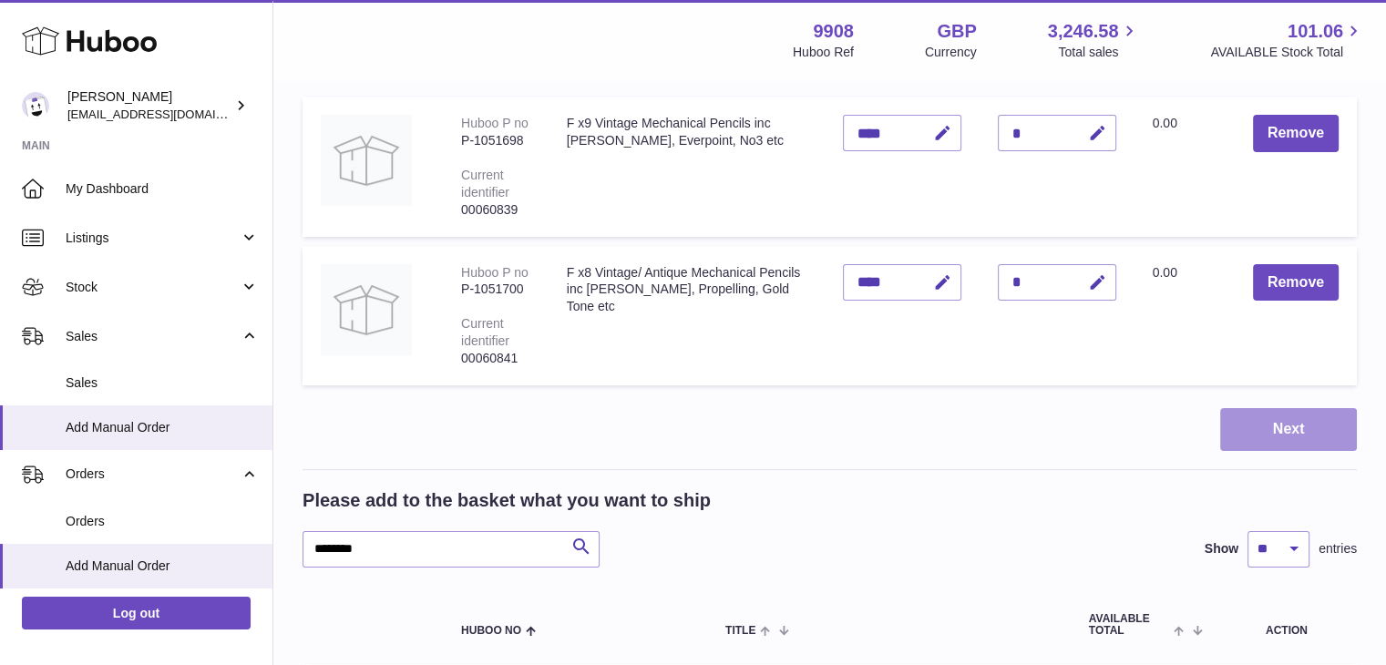
click at [1301, 420] on button "Next" at bounding box center [1288, 429] width 137 height 43
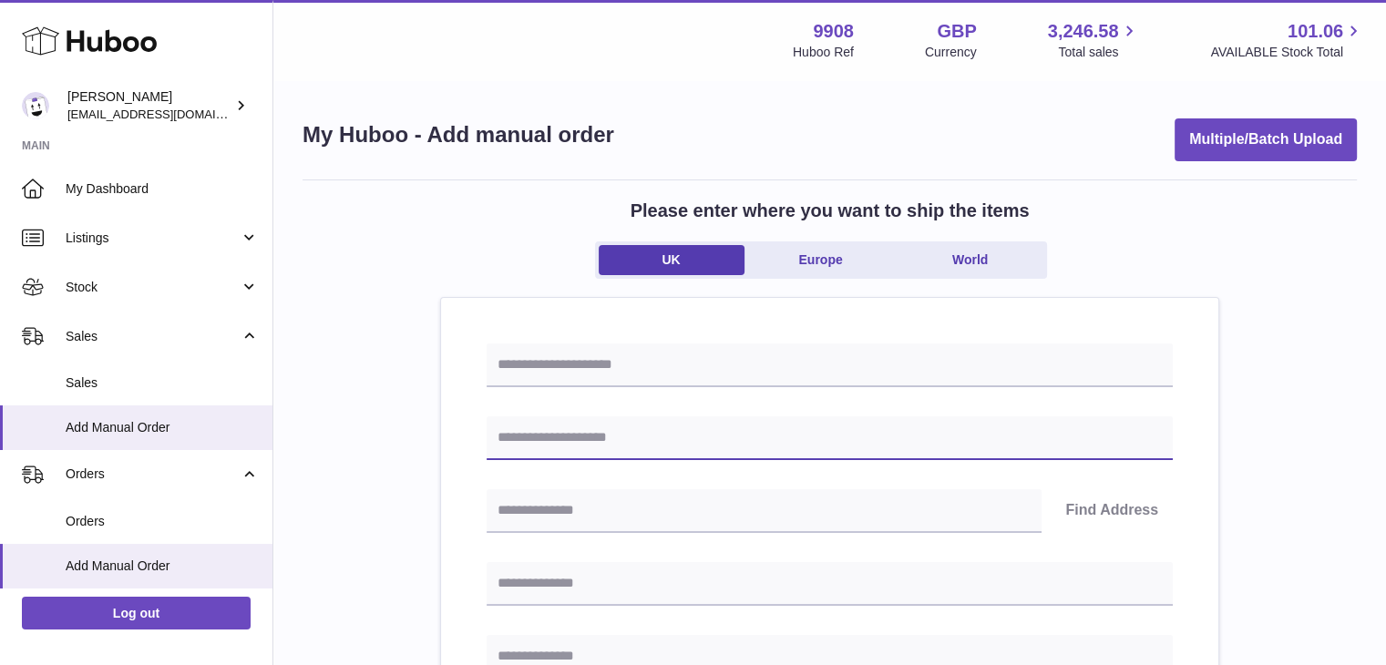
click at [593, 436] on input "text" at bounding box center [830, 439] width 686 height 44
paste input "**********"
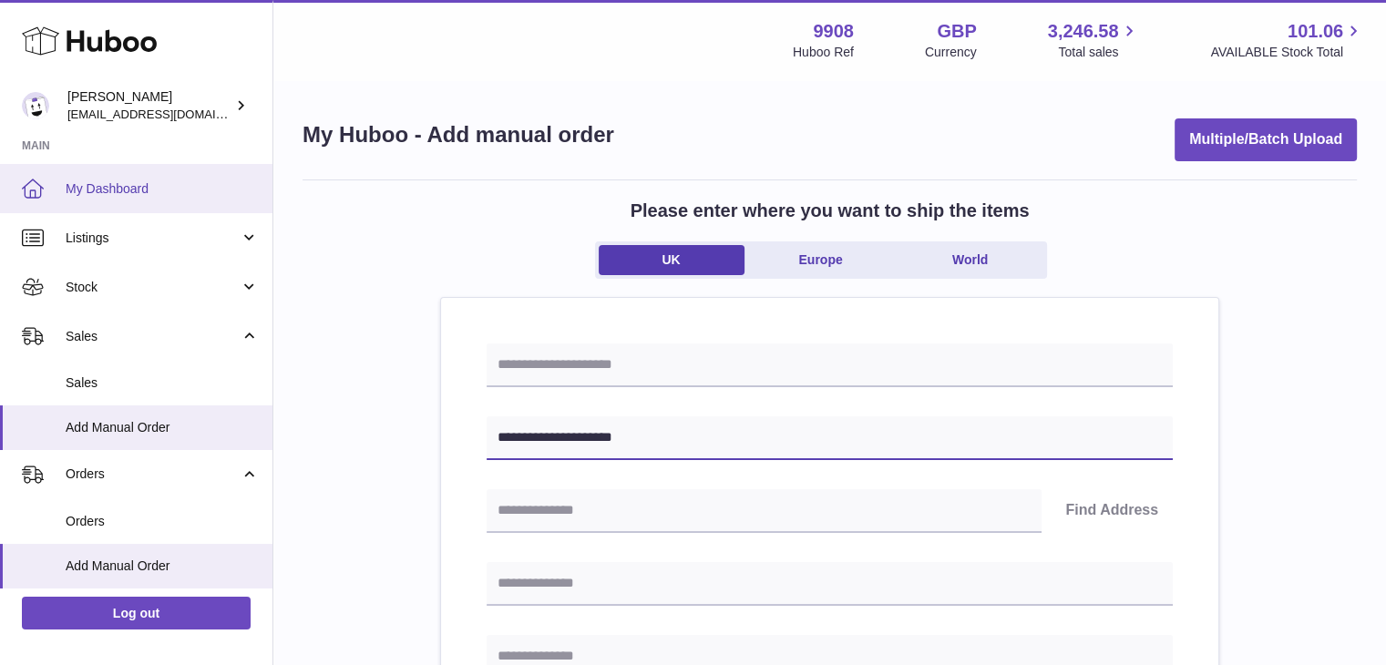
type input "**********"
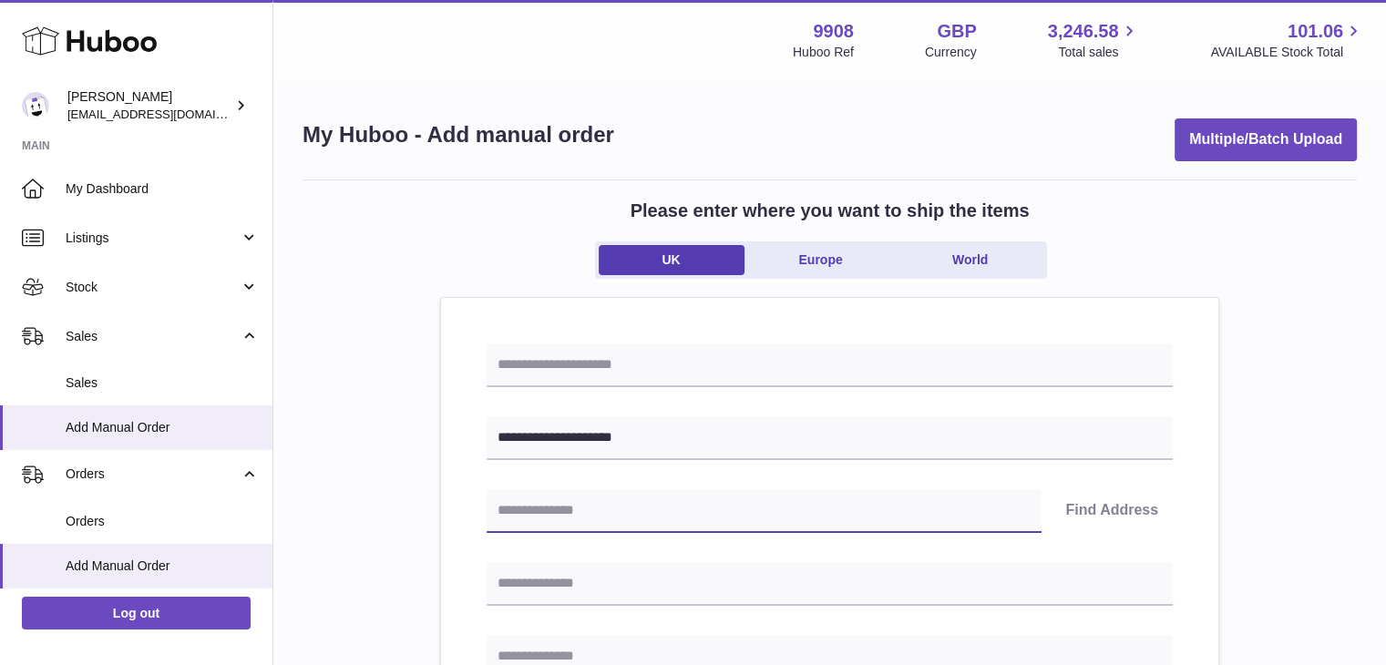
click at [620, 528] on input "text" at bounding box center [764, 511] width 555 height 44
paste input "********"
type input "********"
click at [1114, 507] on button "Find Address" at bounding box center [1112, 511] width 122 height 44
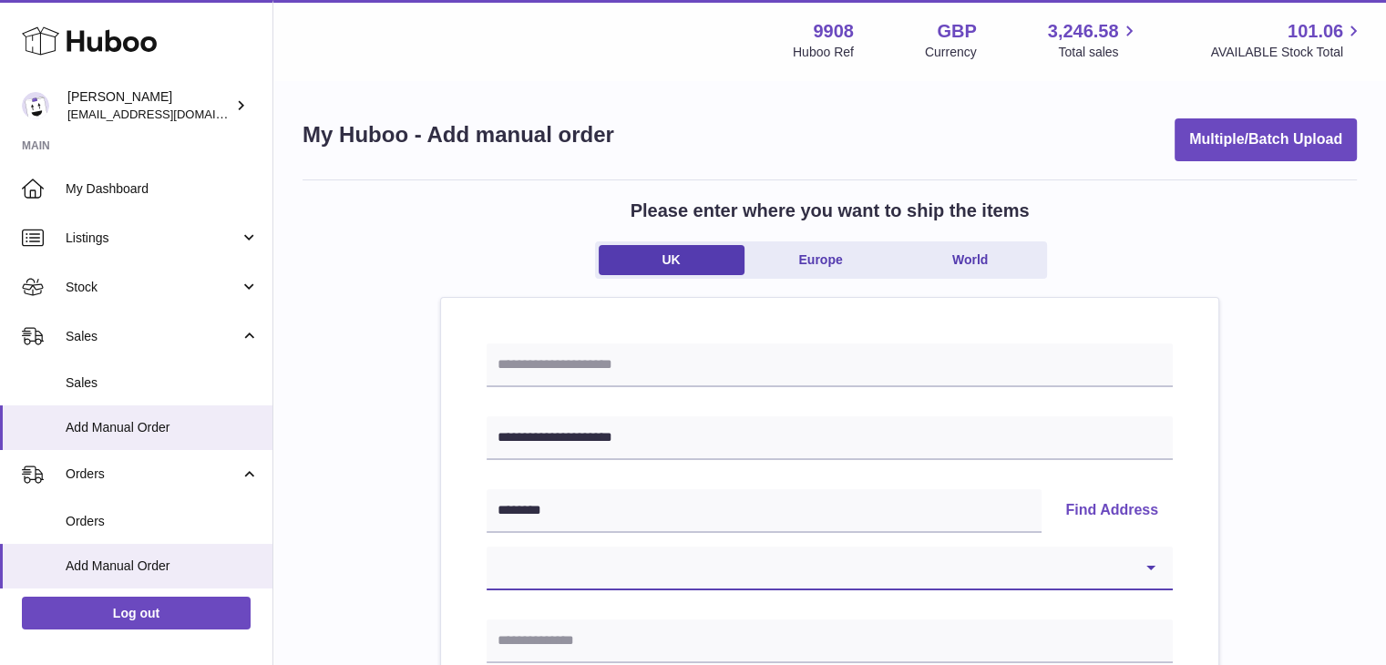
click at [660, 565] on select "**********" at bounding box center [830, 569] width 686 height 44
select select "*"
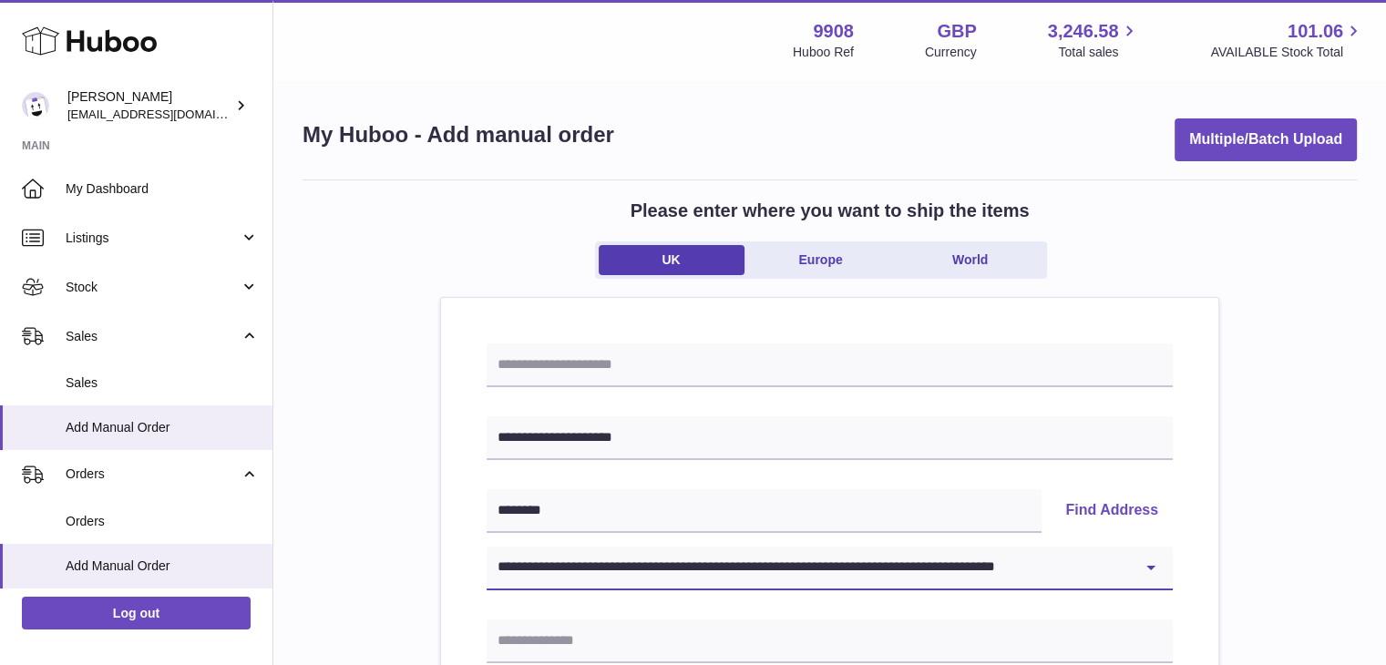
click at [487, 547] on select "**********" at bounding box center [830, 569] width 686 height 44
type input "*******"
type input "**********"
type input "*******"
type input "********"
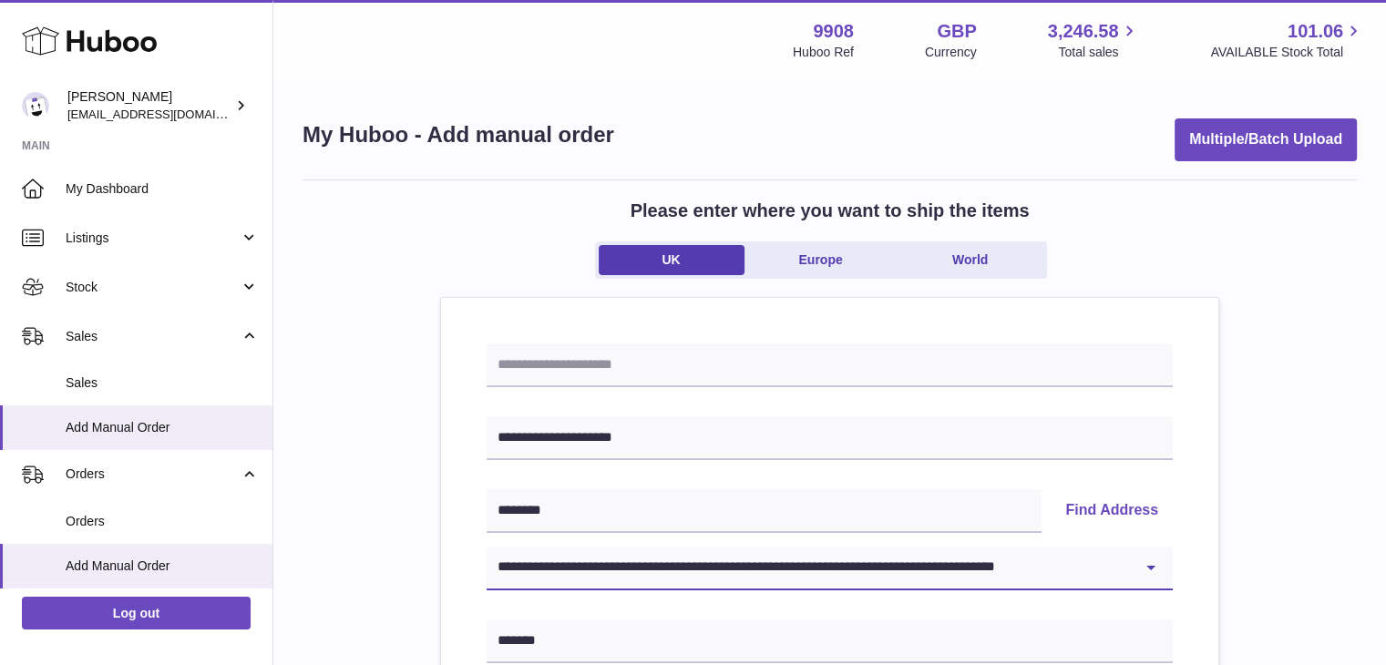
scroll to position [201, 0]
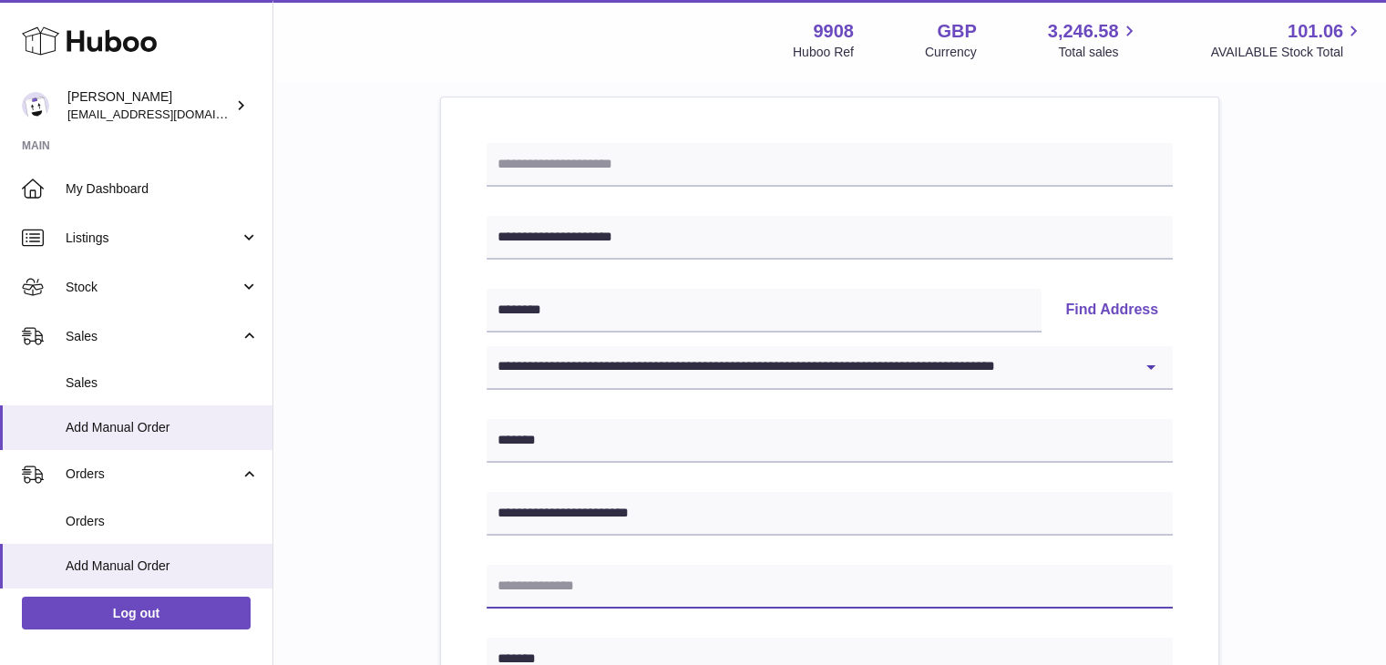
click at [616, 587] on input "text" at bounding box center [830, 587] width 686 height 44
paste input "**********"
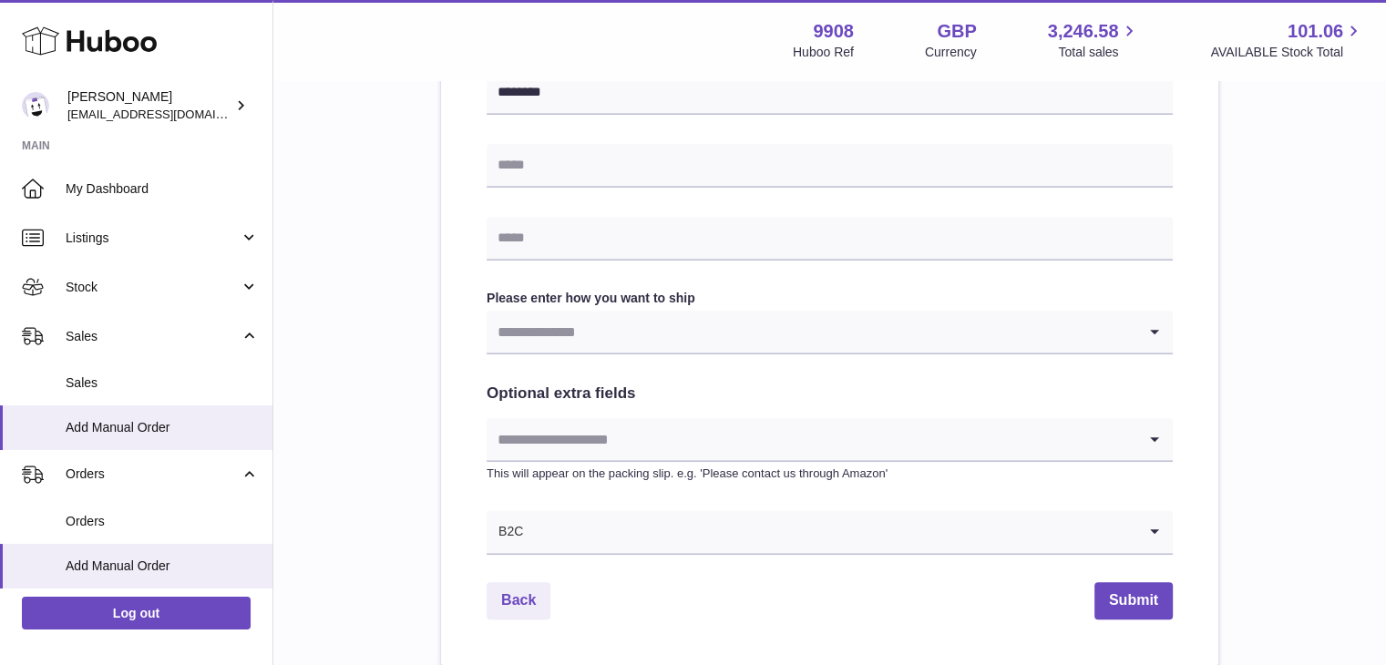
scroll to position [841, 0]
type input "**********"
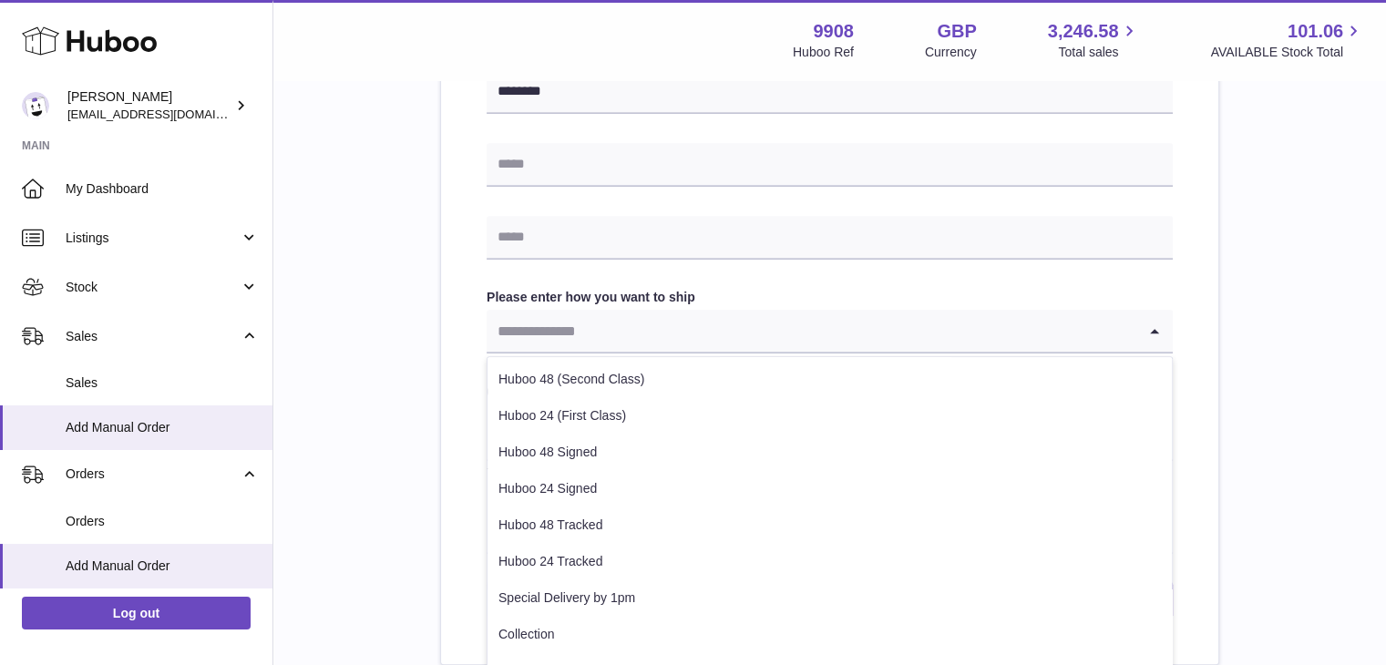
click at [670, 324] on input "Search for option" at bounding box center [812, 331] width 650 height 42
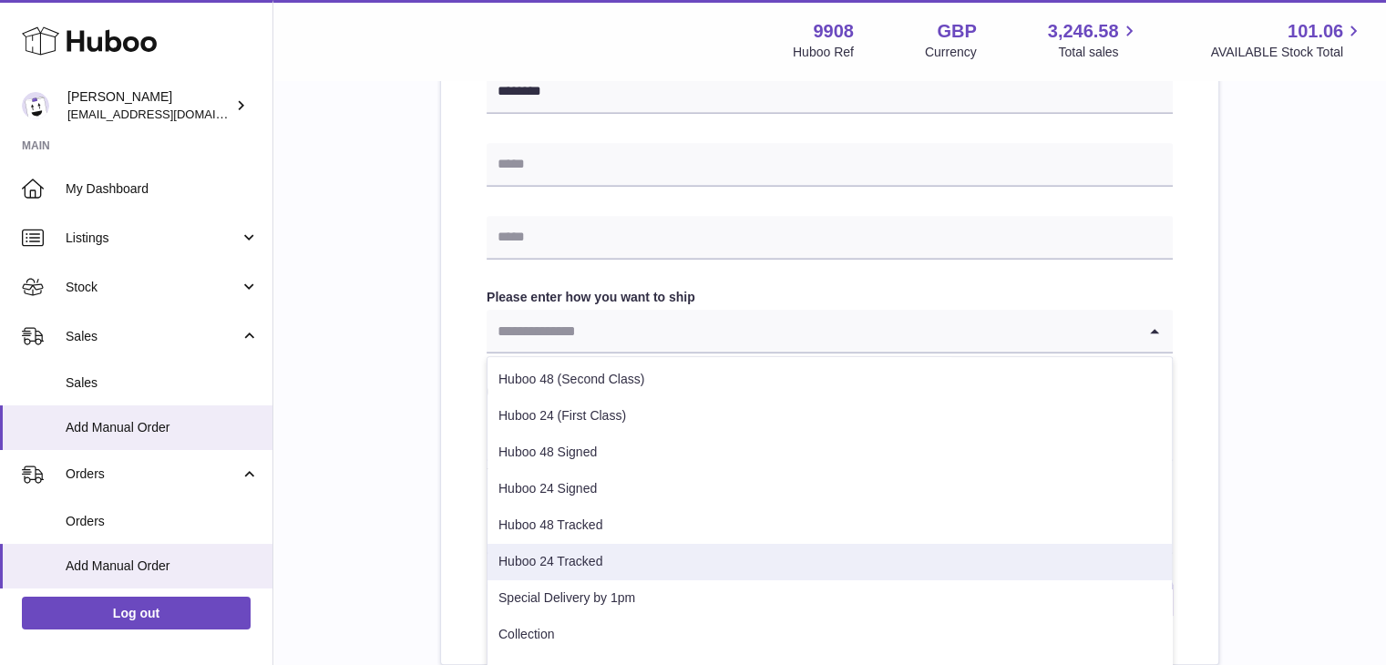
click at [579, 557] on li "Huboo 24 Tracked" at bounding box center [830, 562] width 685 height 36
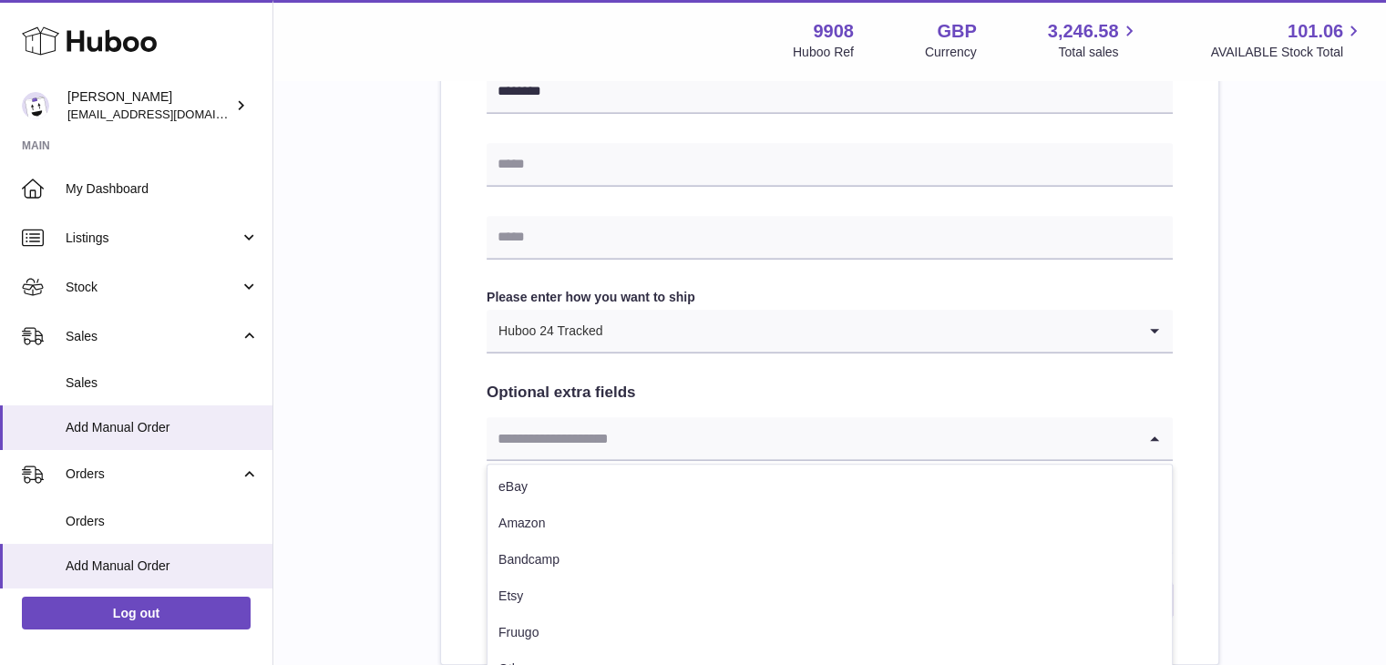
click at [617, 448] on input "Search for option" at bounding box center [812, 438] width 650 height 42
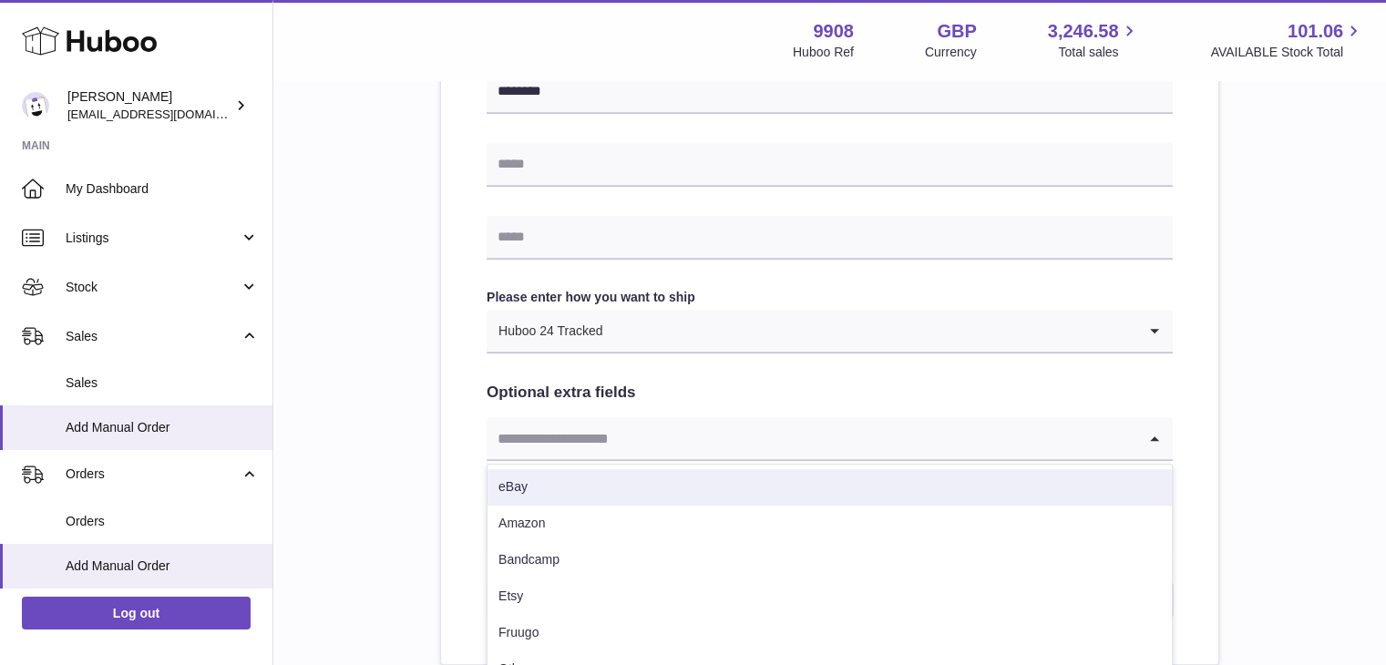
click at [598, 471] on li "eBay" at bounding box center [830, 487] width 685 height 36
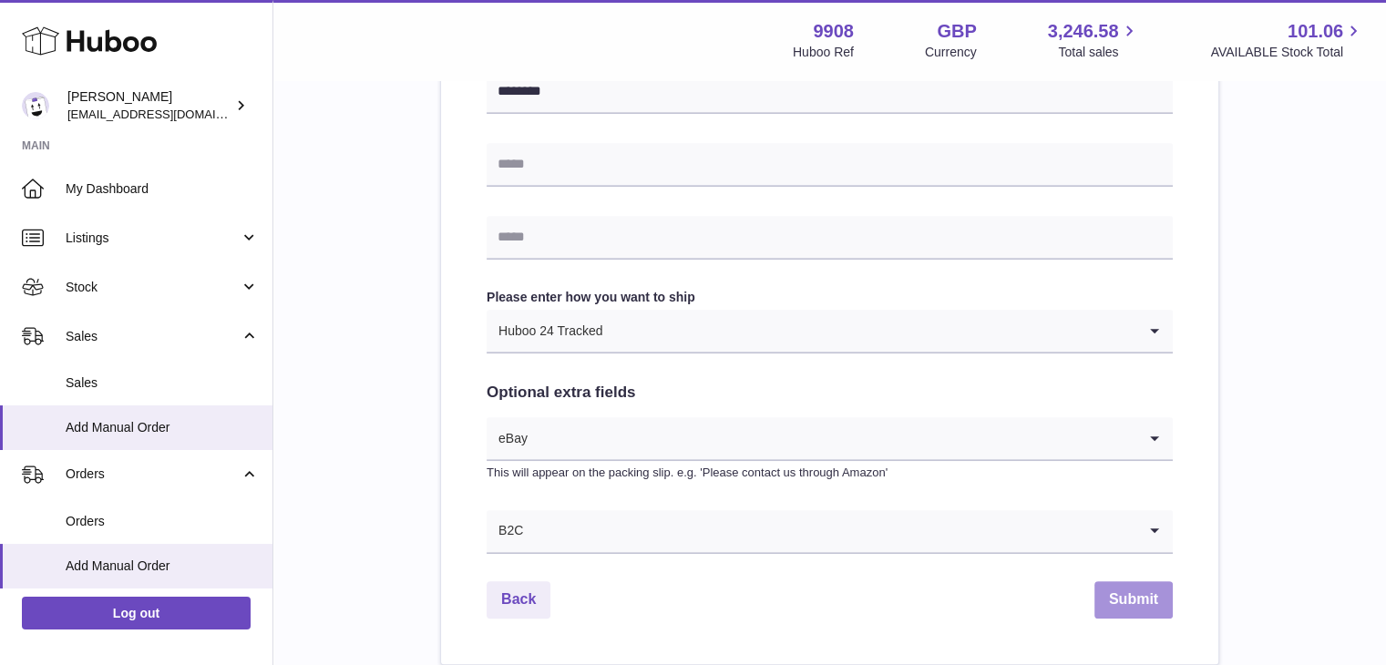
click at [1136, 604] on button "Submit" at bounding box center [1134, 600] width 78 height 37
